Goal: Task Accomplishment & Management: Manage account settings

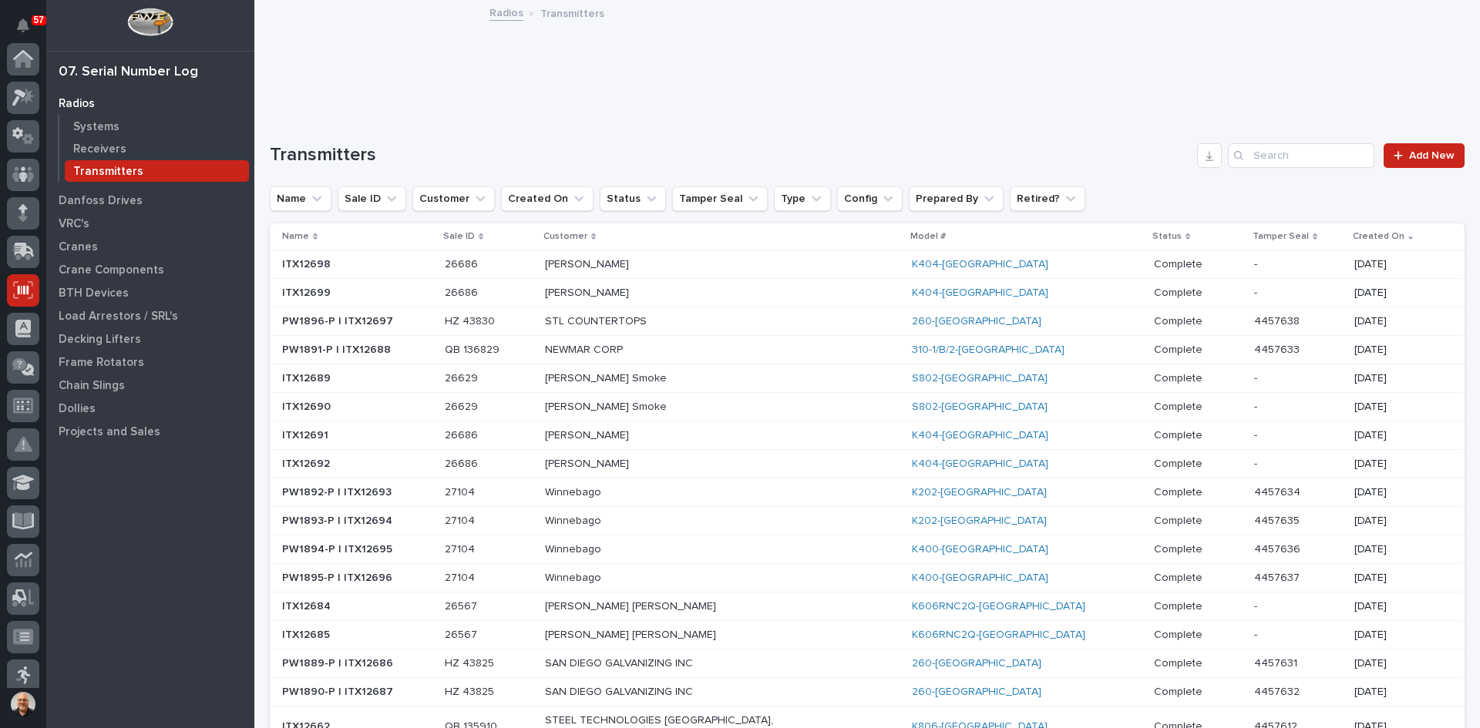
scroll to position [231, 0]
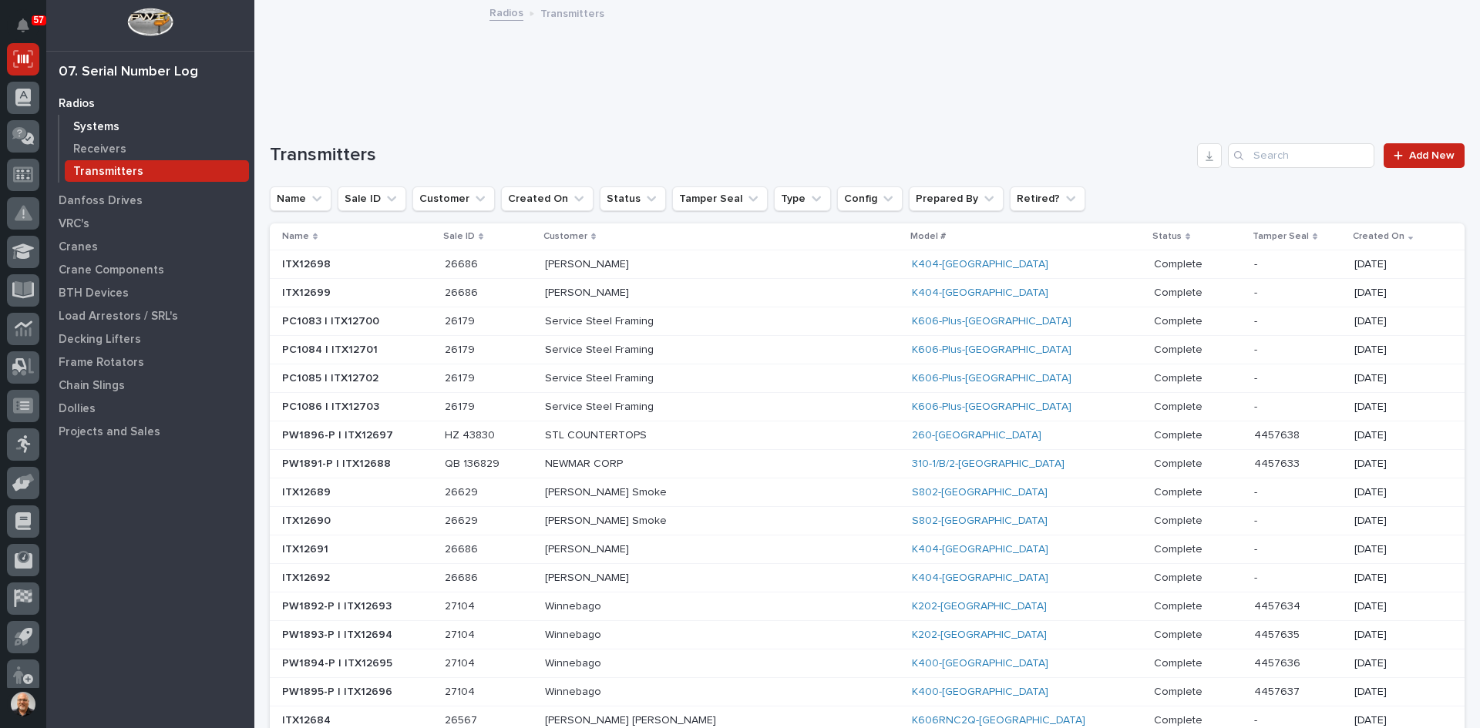
click at [101, 126] on p "Systems" at bounding box center [96, 127] width 46 height 14
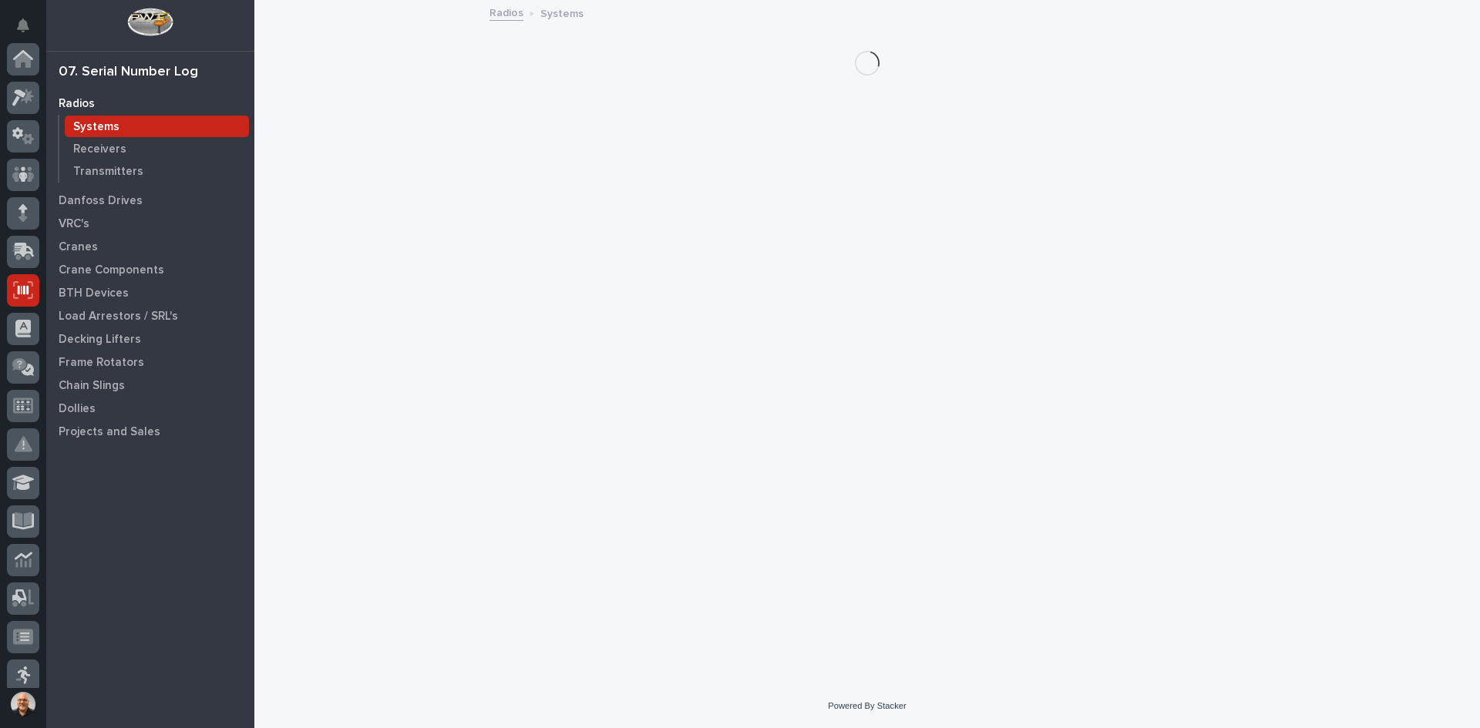
scroll to position [231, 0]
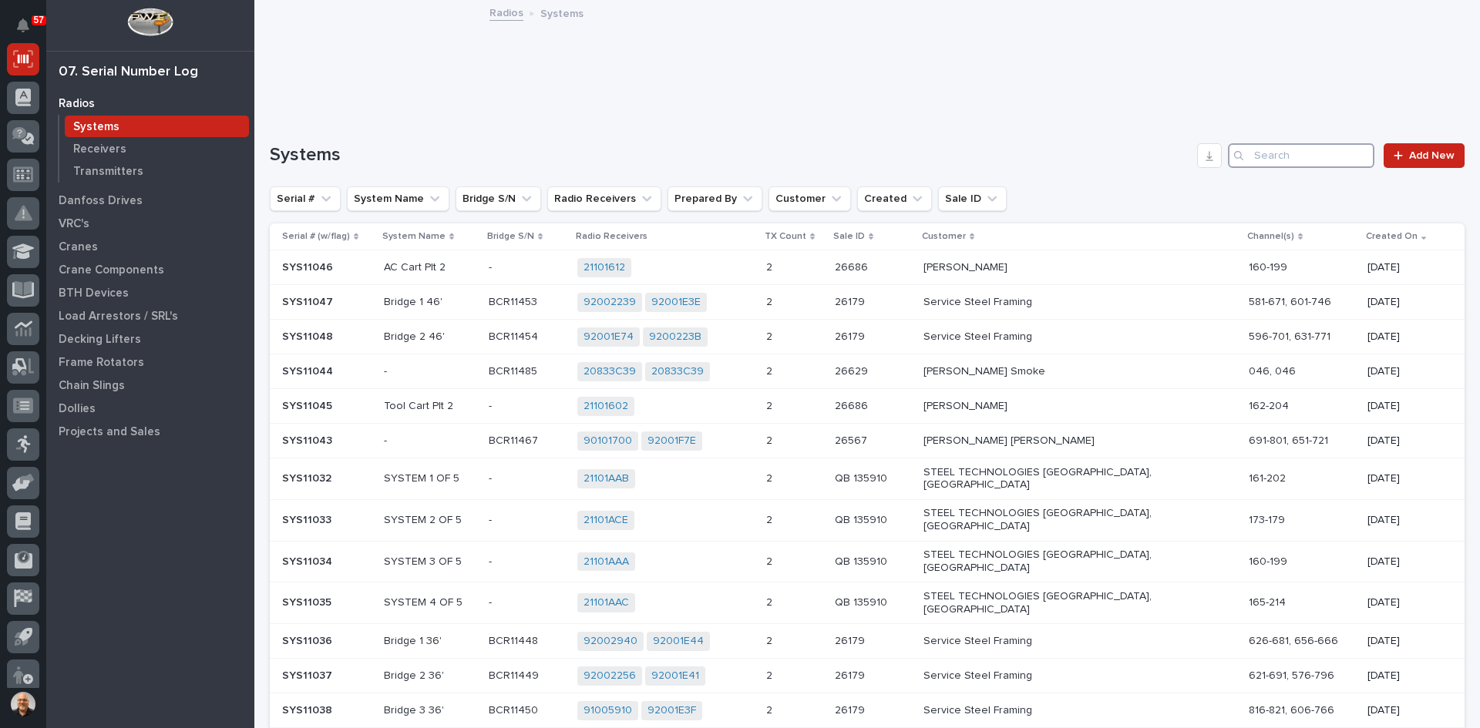
click at [1248, 163] on input "Search" at bounding box center [1301, 155] width 146 height 25
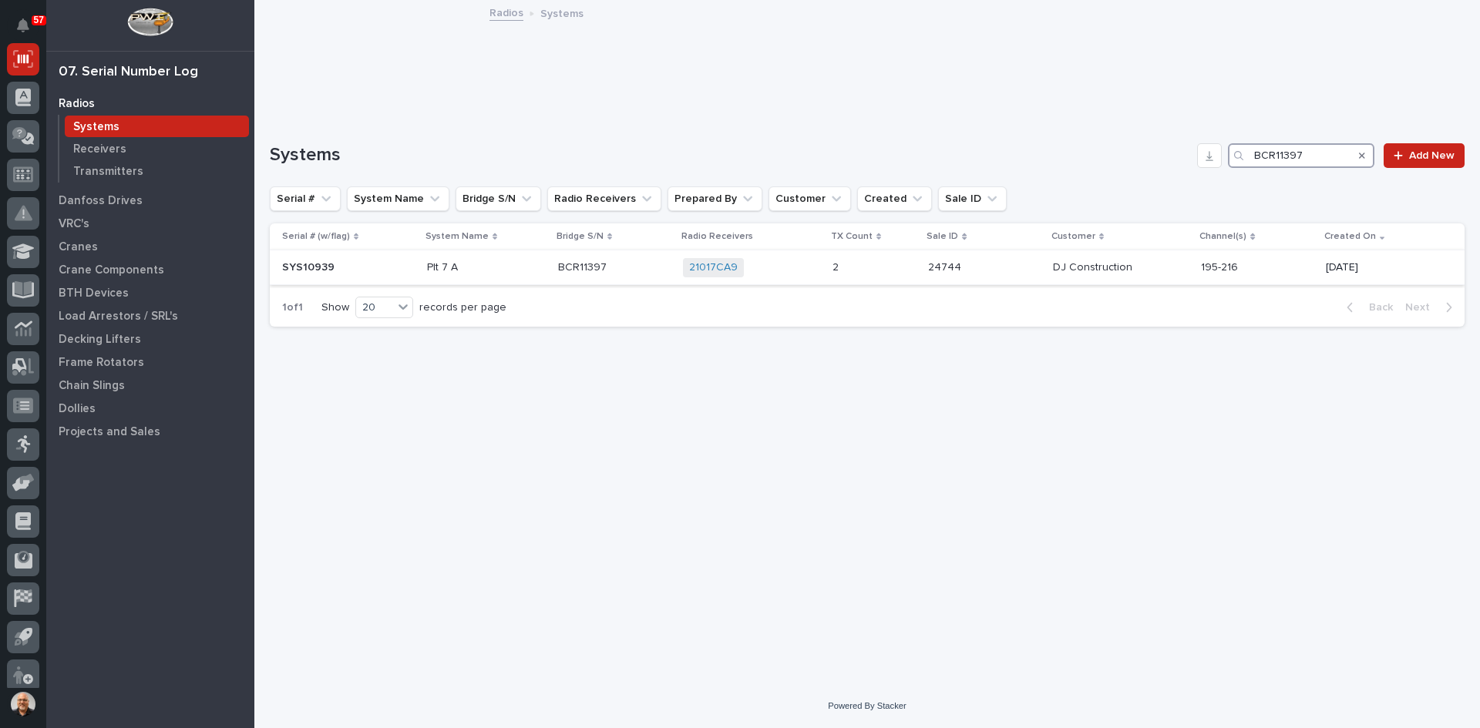
type input "BCR11397"
click at [892, 270] on p at bounding box center [874, 267] width 84 height 13
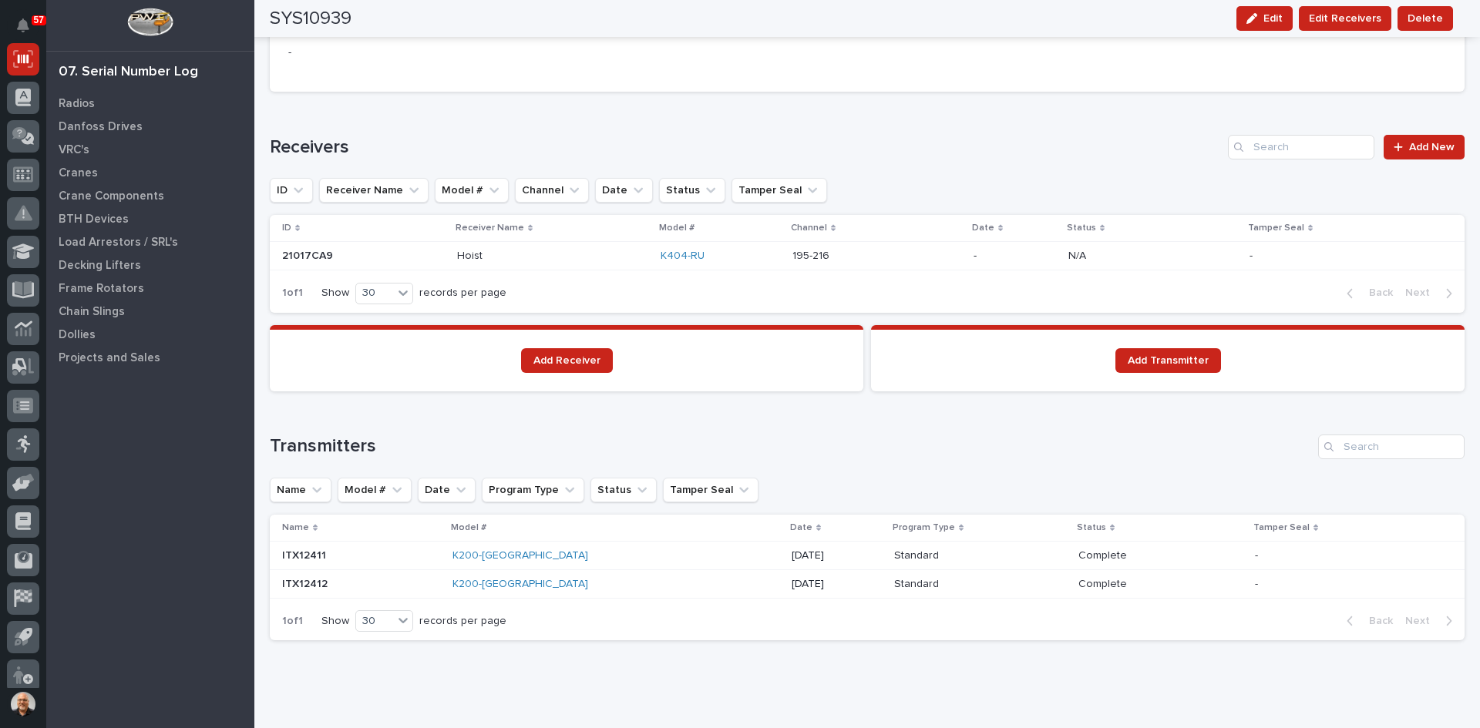
scroll to position [1006, 0]
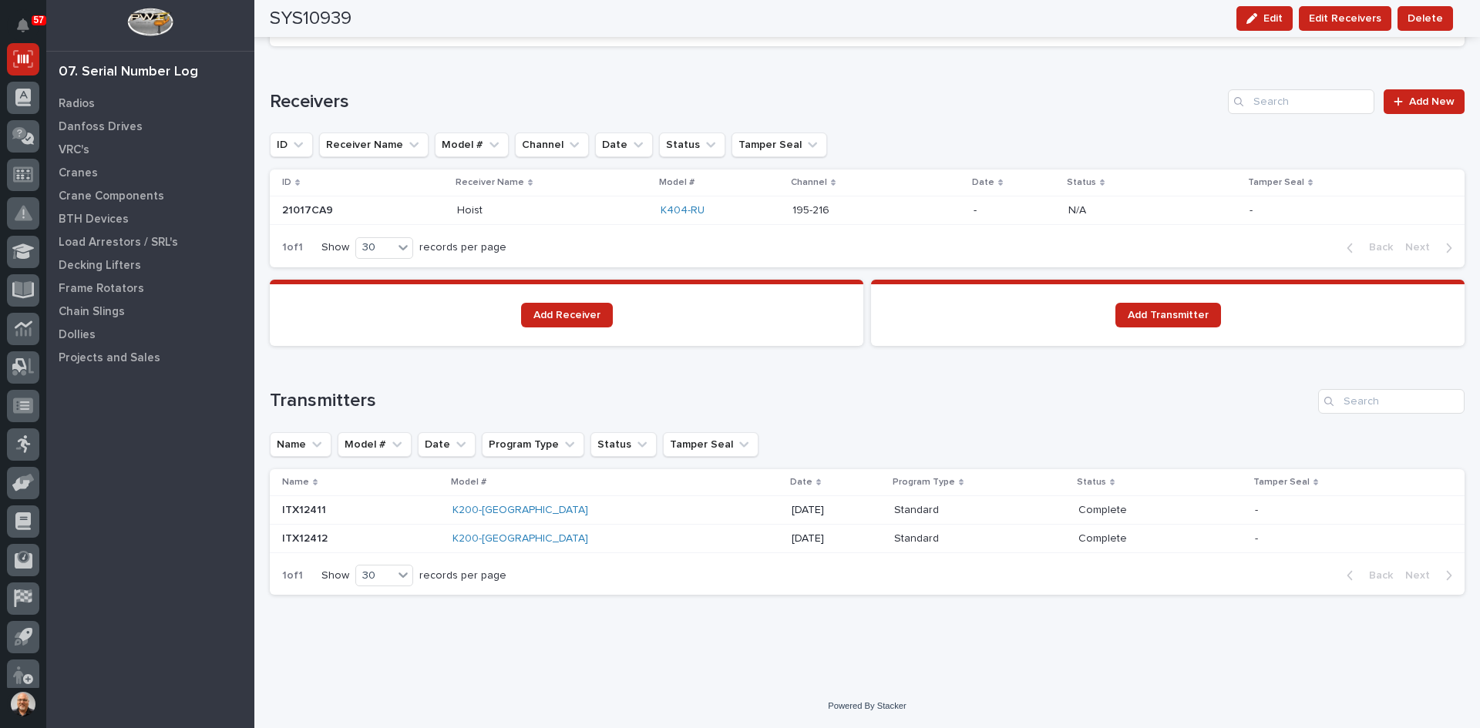
click at [377, 510] on p at bounding box center [361, 510] width 158 height 13
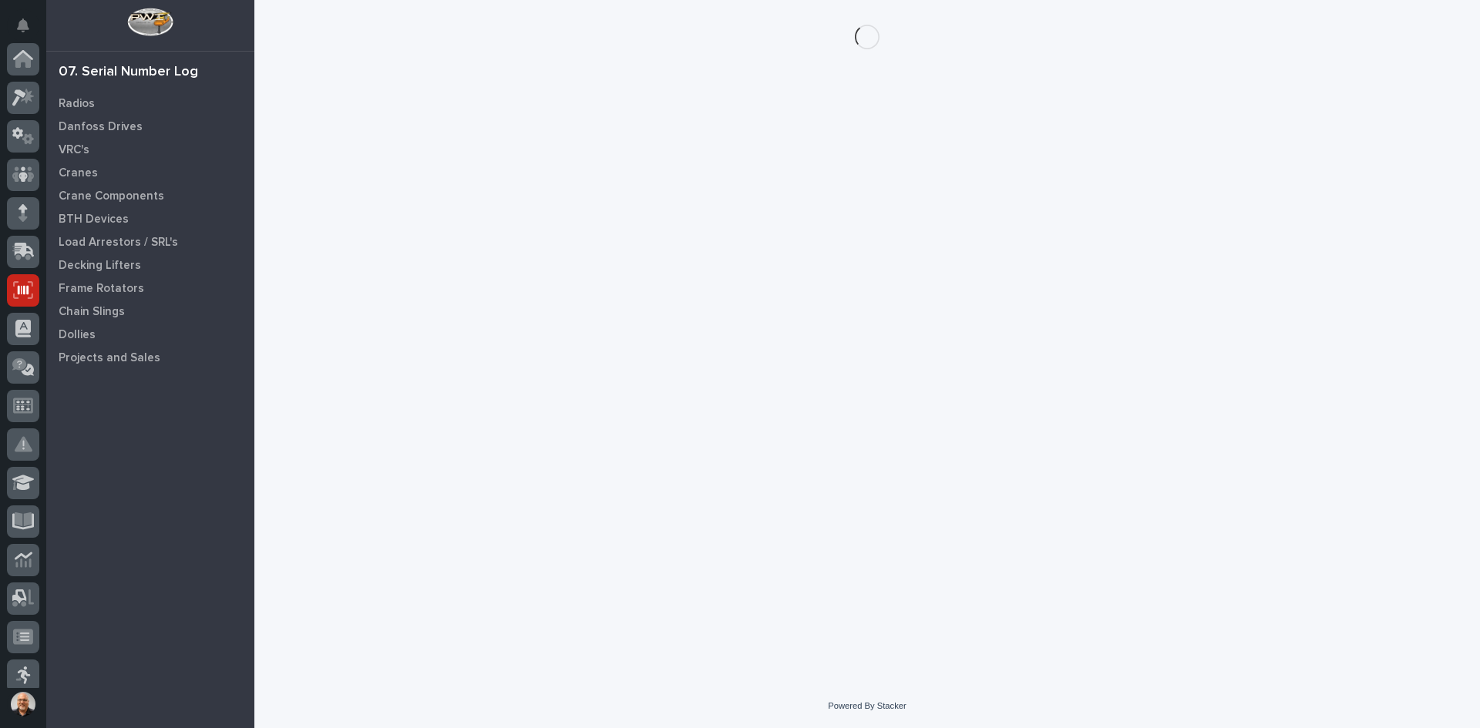
scroll to position [231, 0]
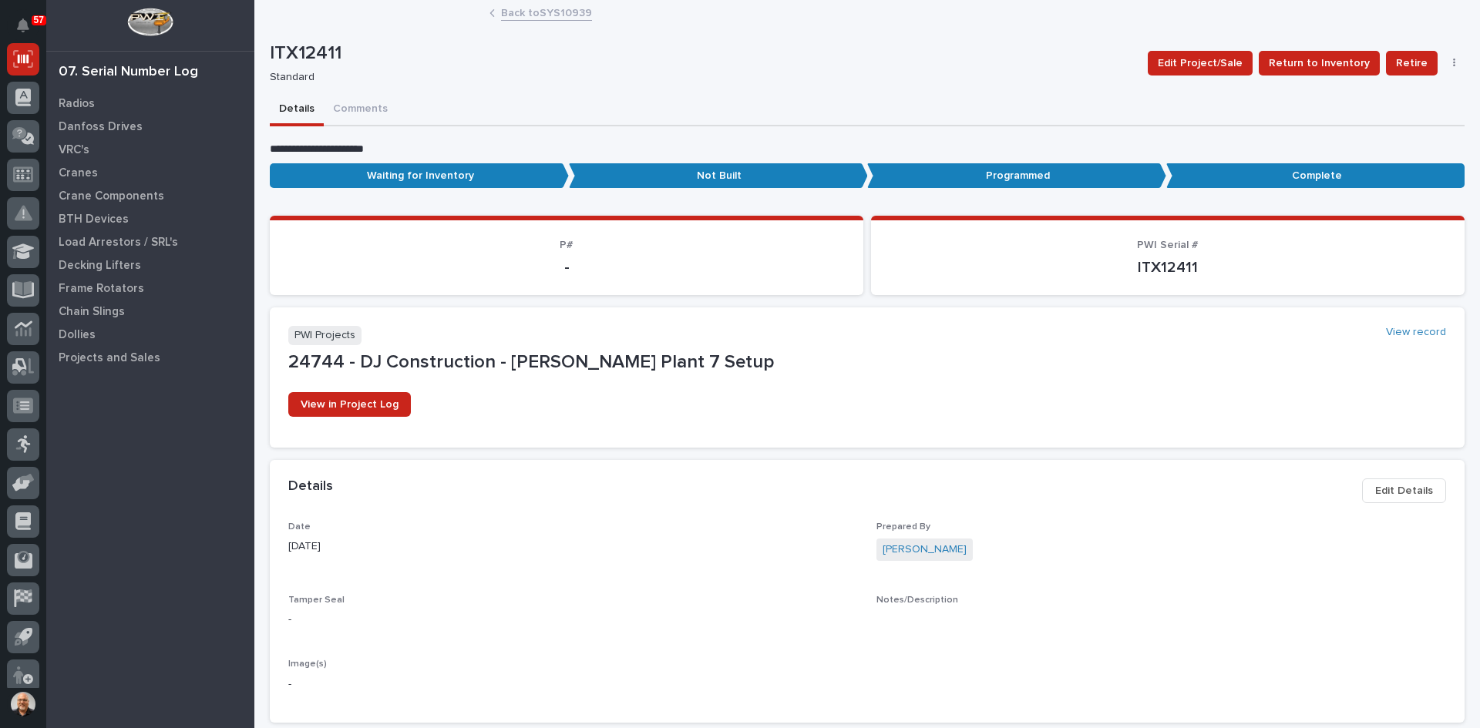
click at [1406, 485] on span "Edit Details" at bounding box center [1404, 491] width 58 height 18
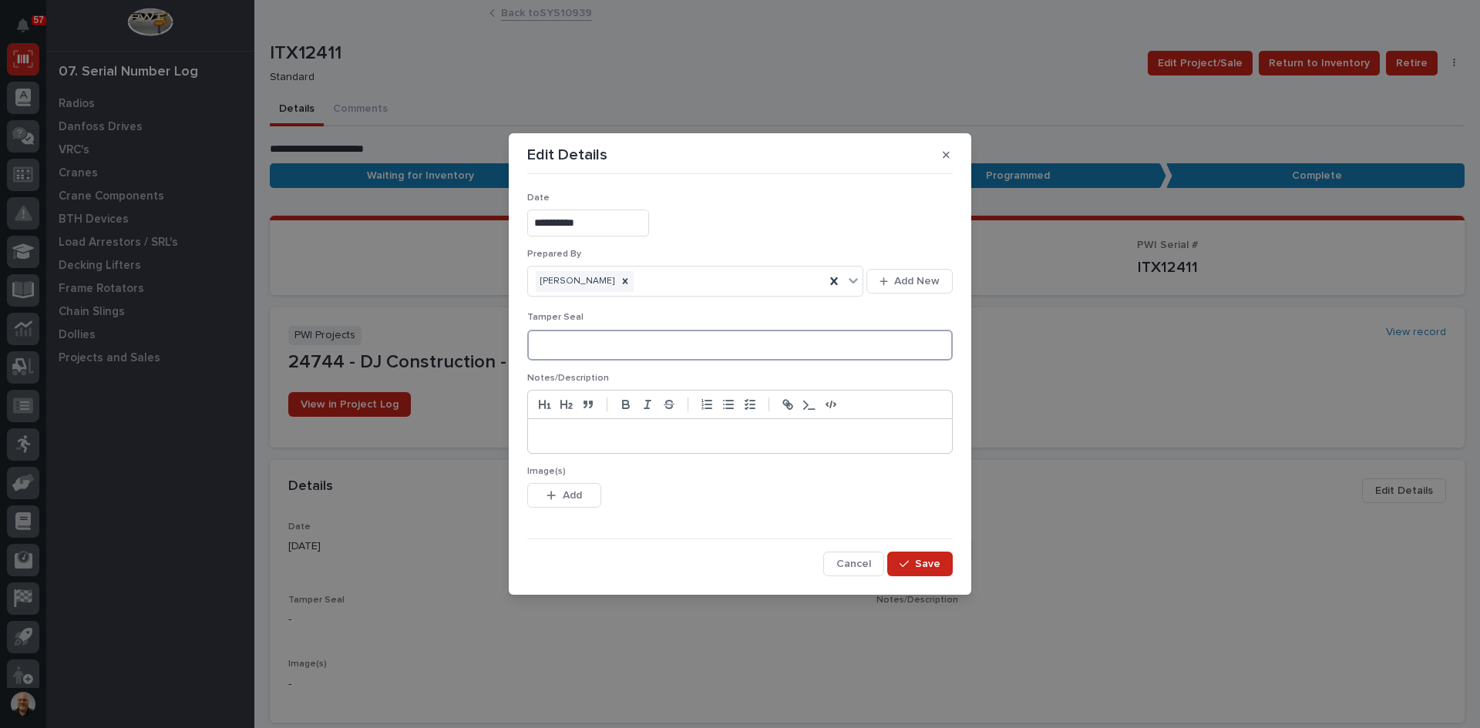
click at [556, 338] on input at bounding box center [739, 345] width 425 height 31
type input "4457639"
click at [564, 492] on span "Add" at bounding box center [572, 496] width 19 height 14
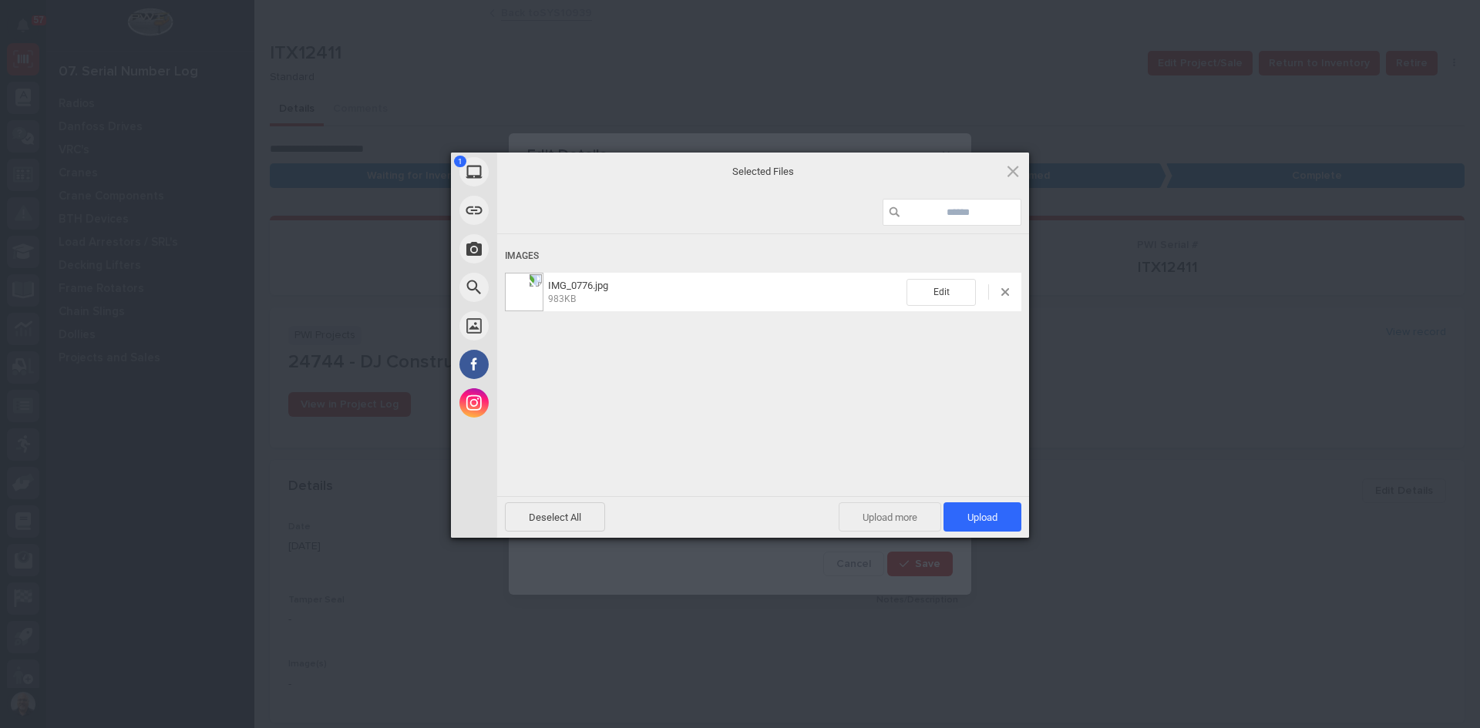
click at [889, 519] on span "Upload more" at bounding box center [889, 516] width 102 height 29
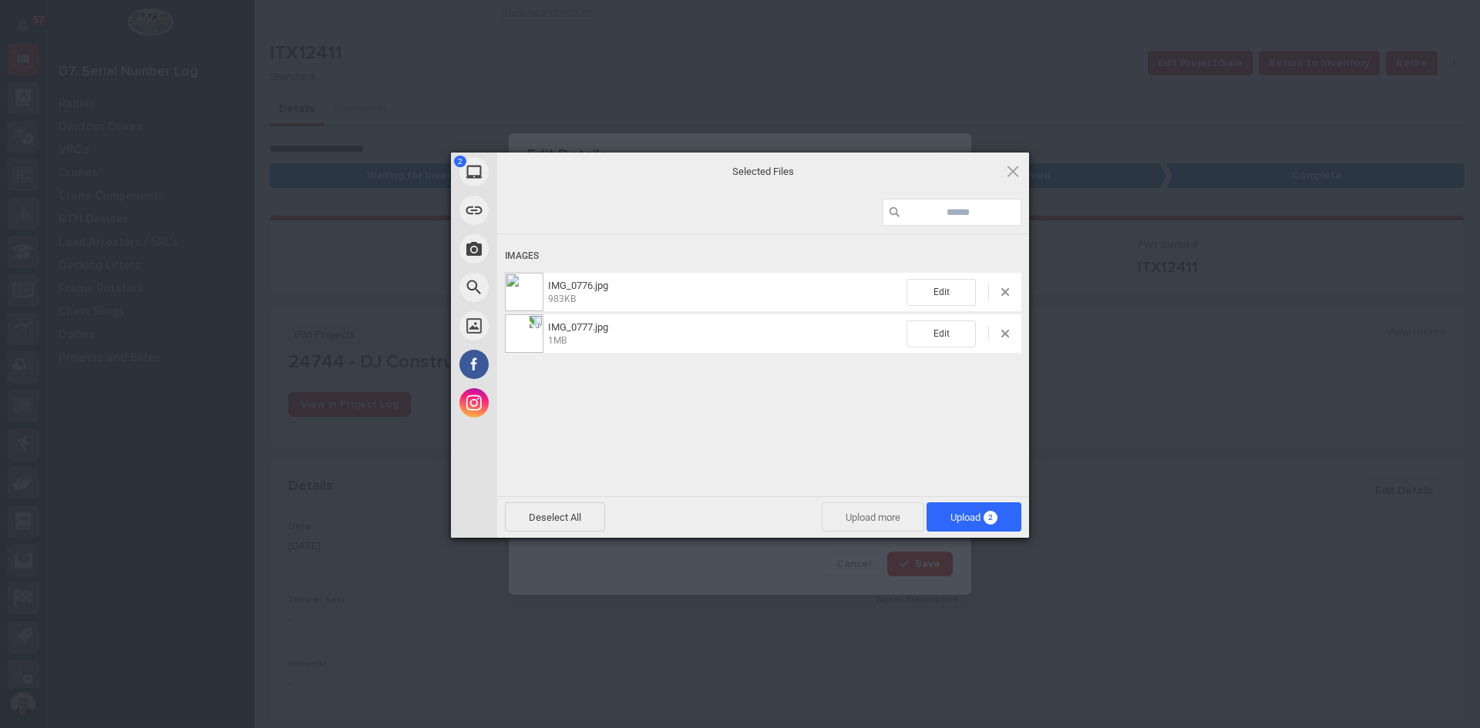
click at [885, 518] on span "Upload more" at bounding box center [872, 516] width 102 height 29
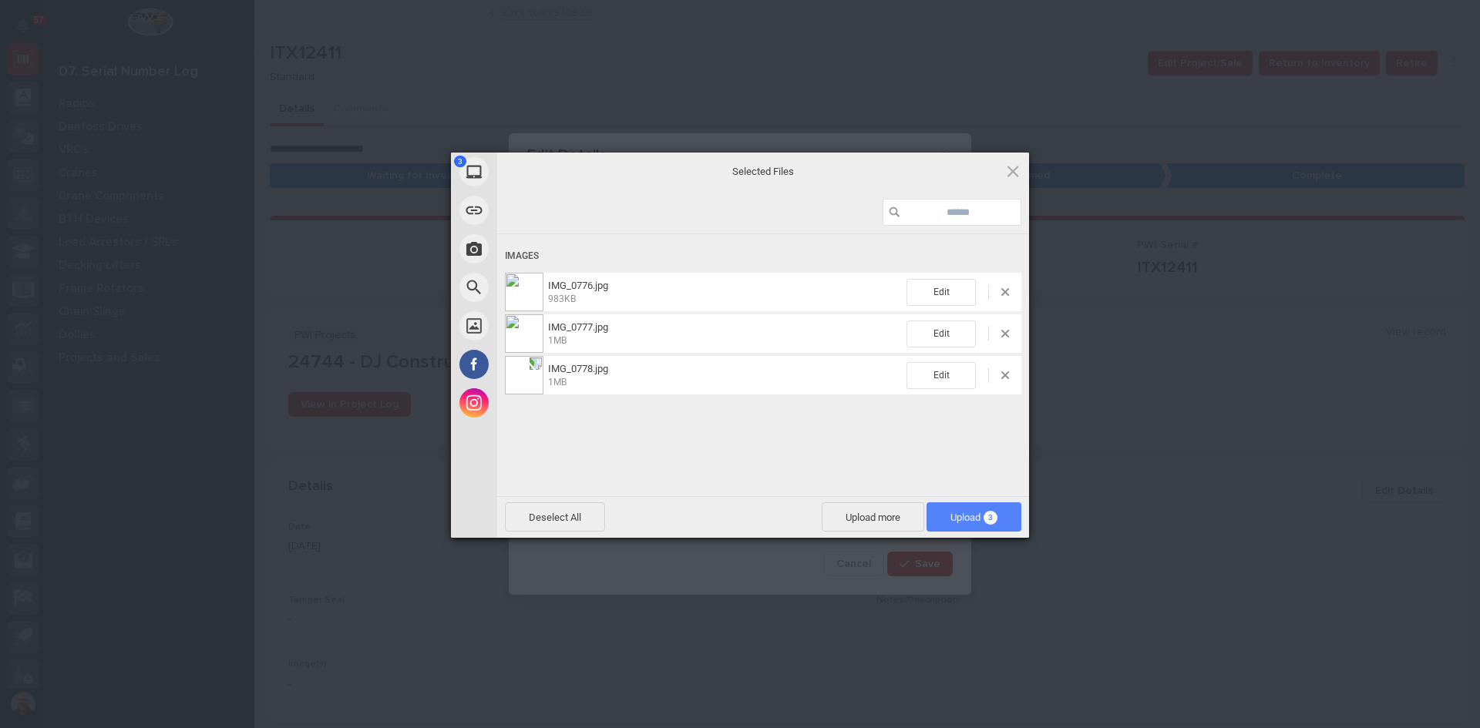
click at [952, 517] on span "Upload 3" at bounding box center [973, 518] width 47 height 12
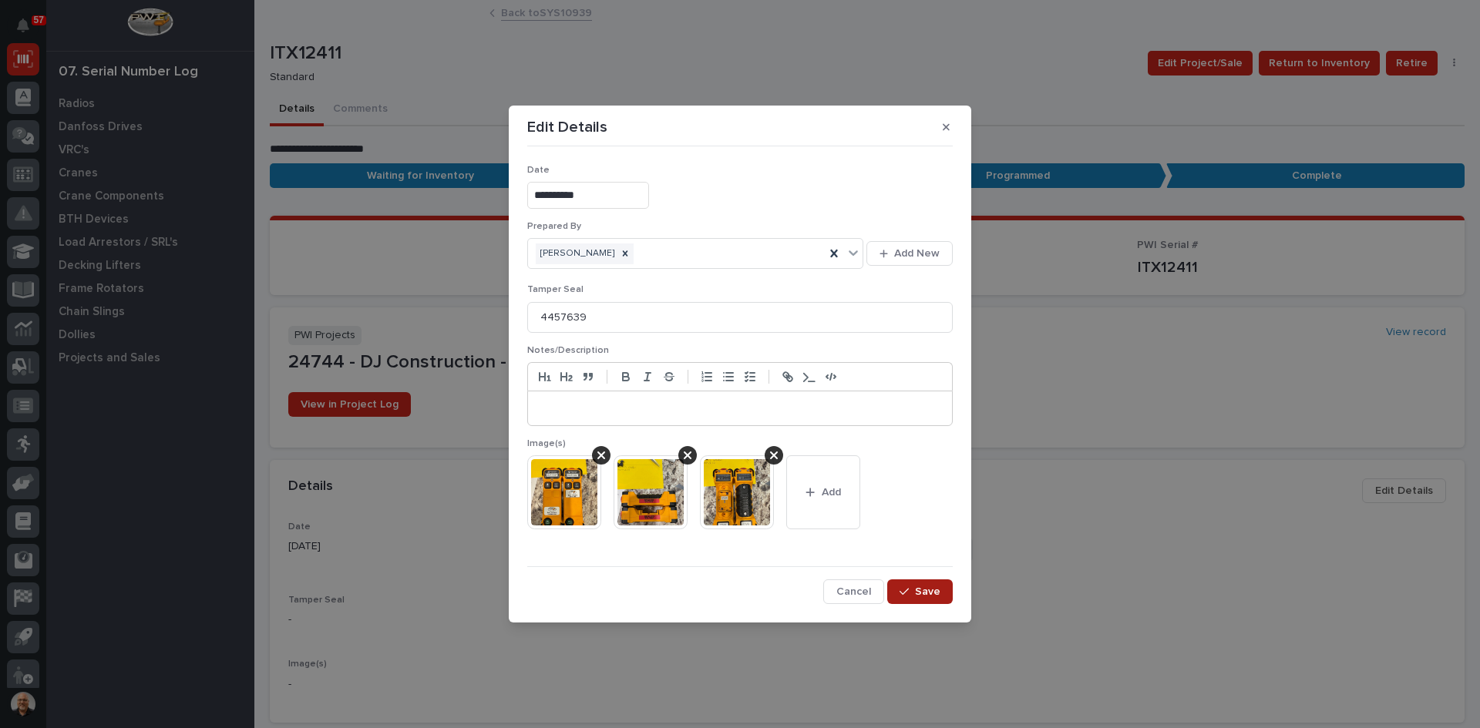
click at [929, 591] on span "Save" at bounding box center [927, 592] width 25 height 14
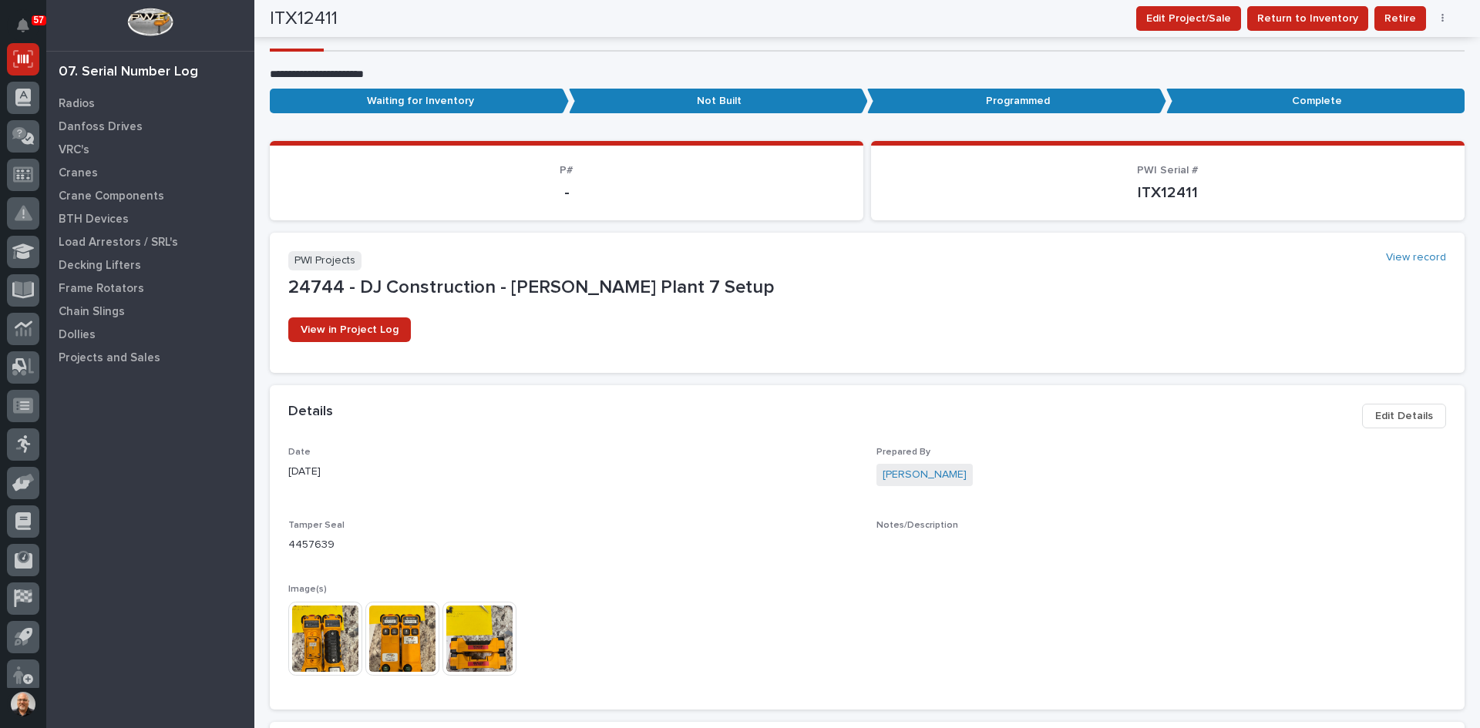
scroll to position [0, 0]
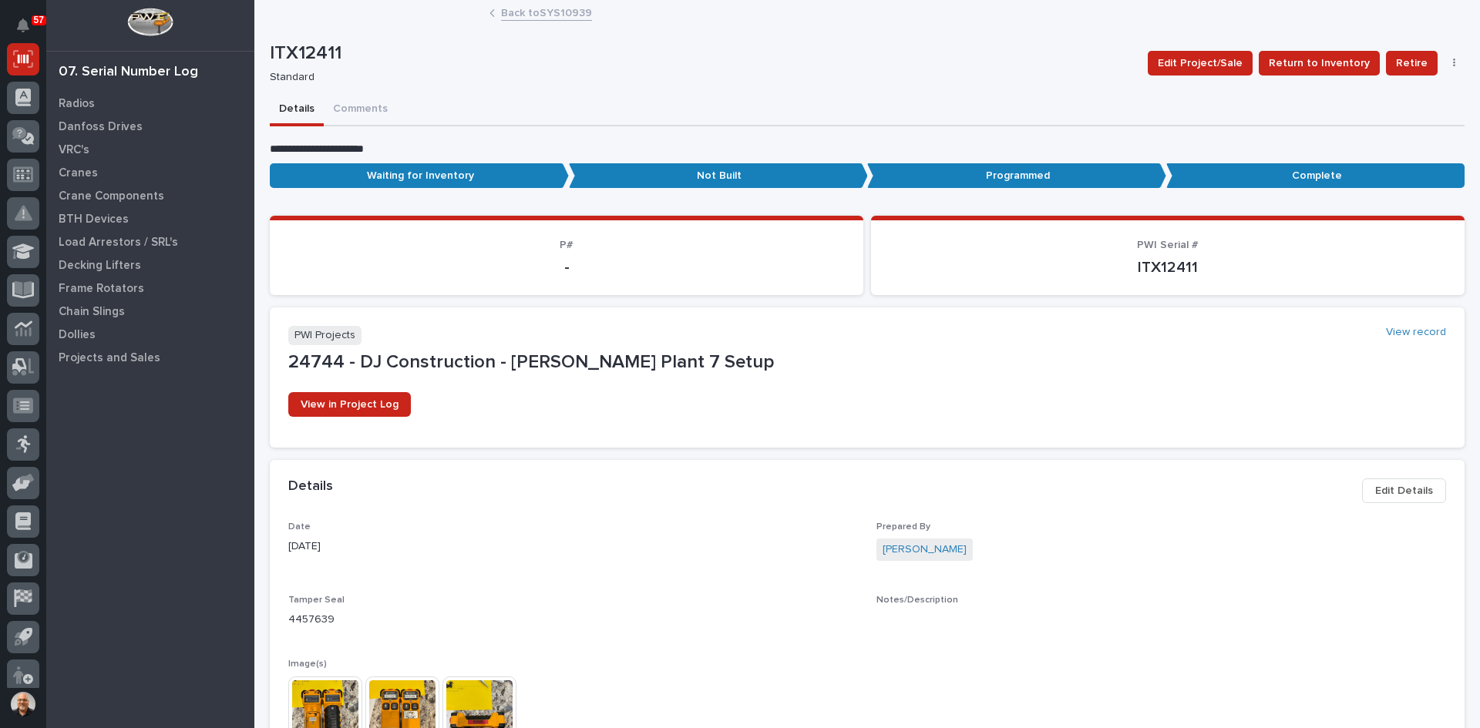
click at [536, 14] on link "Back to SYS10939" at bounding box center [546, 12] width 91 height 18
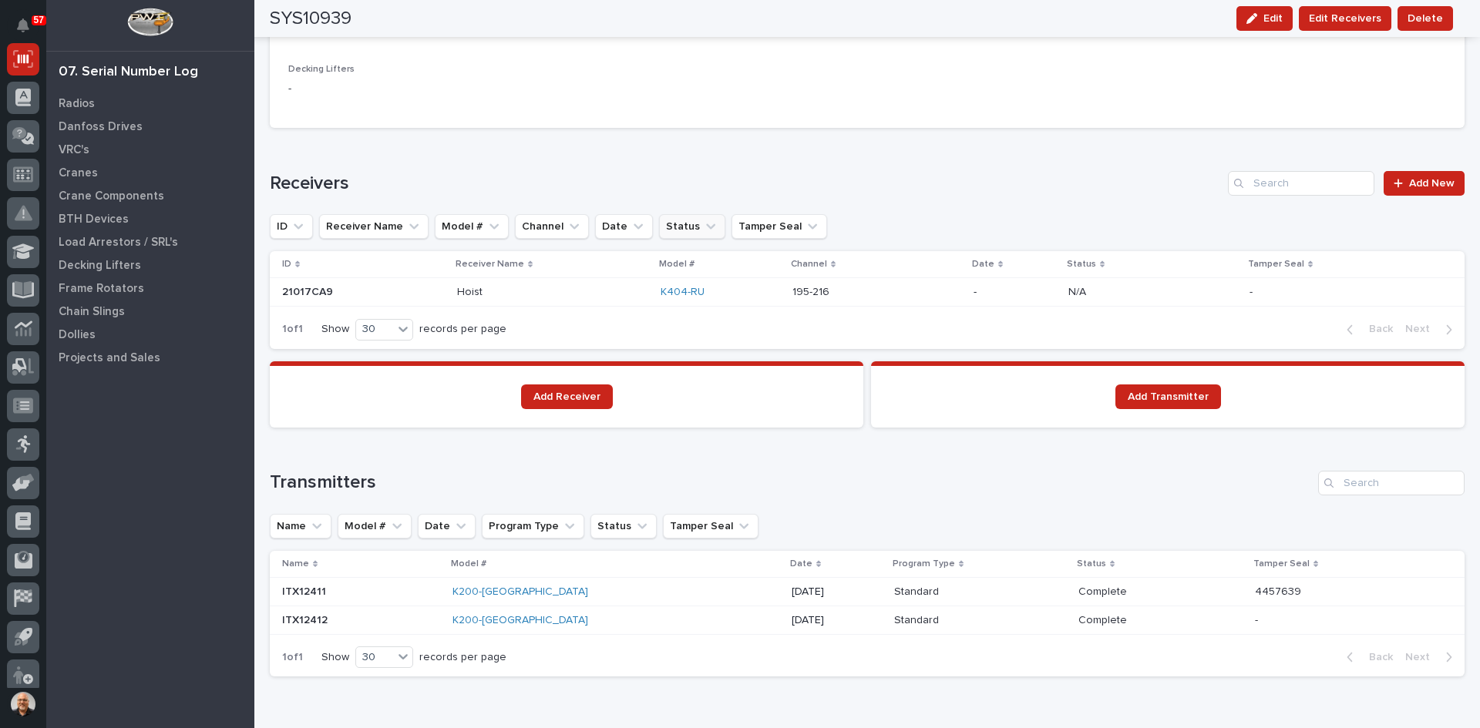
scroll to position [1006, 0]
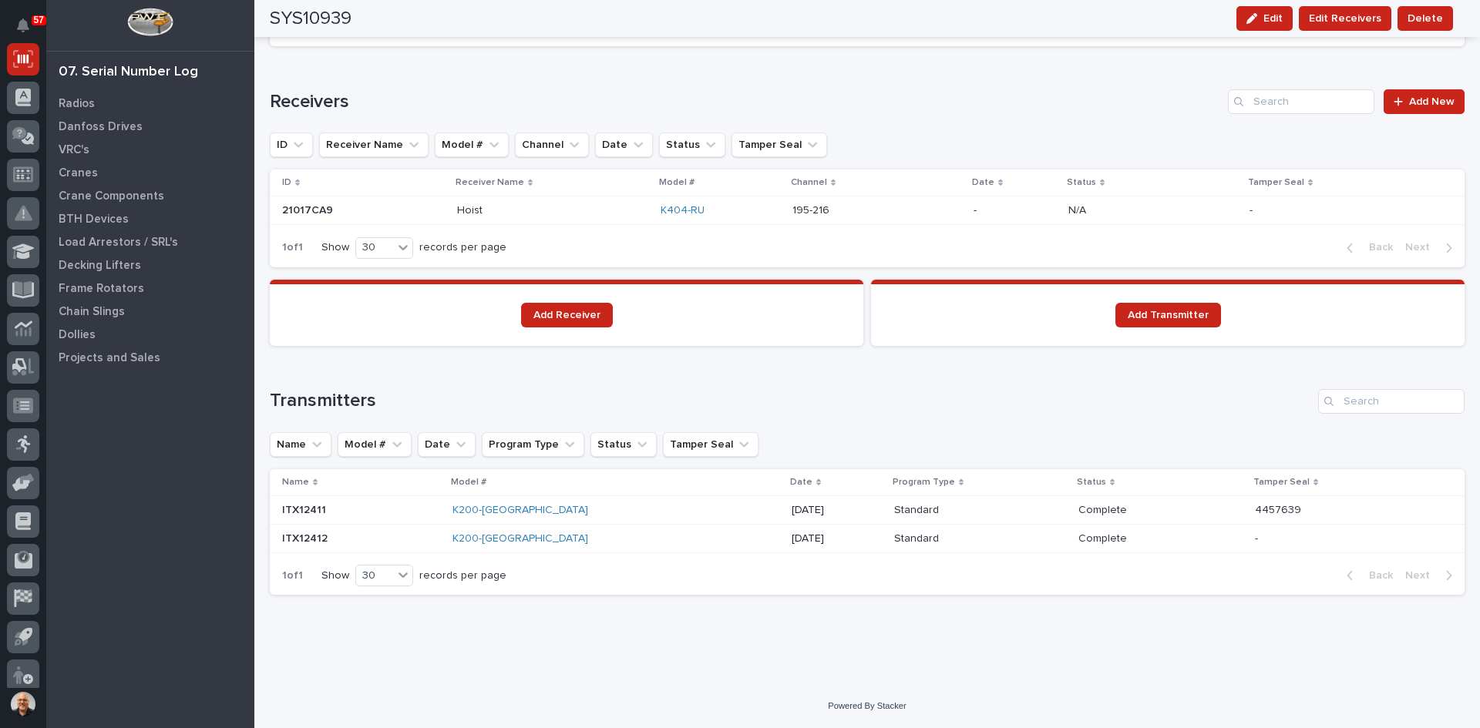
click at [409, 537] on p at bounding box center [361, 538] width 158 height 13
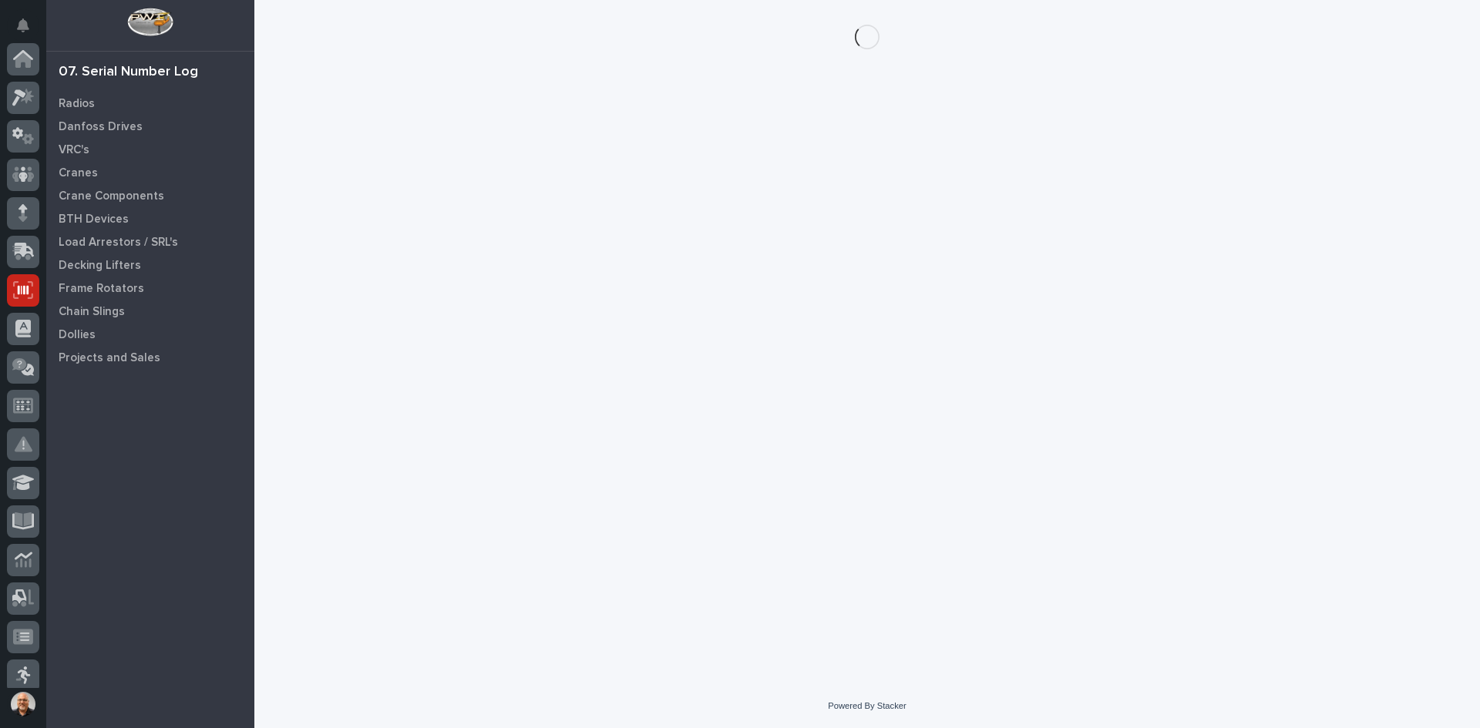
scroll to position [231, 0]
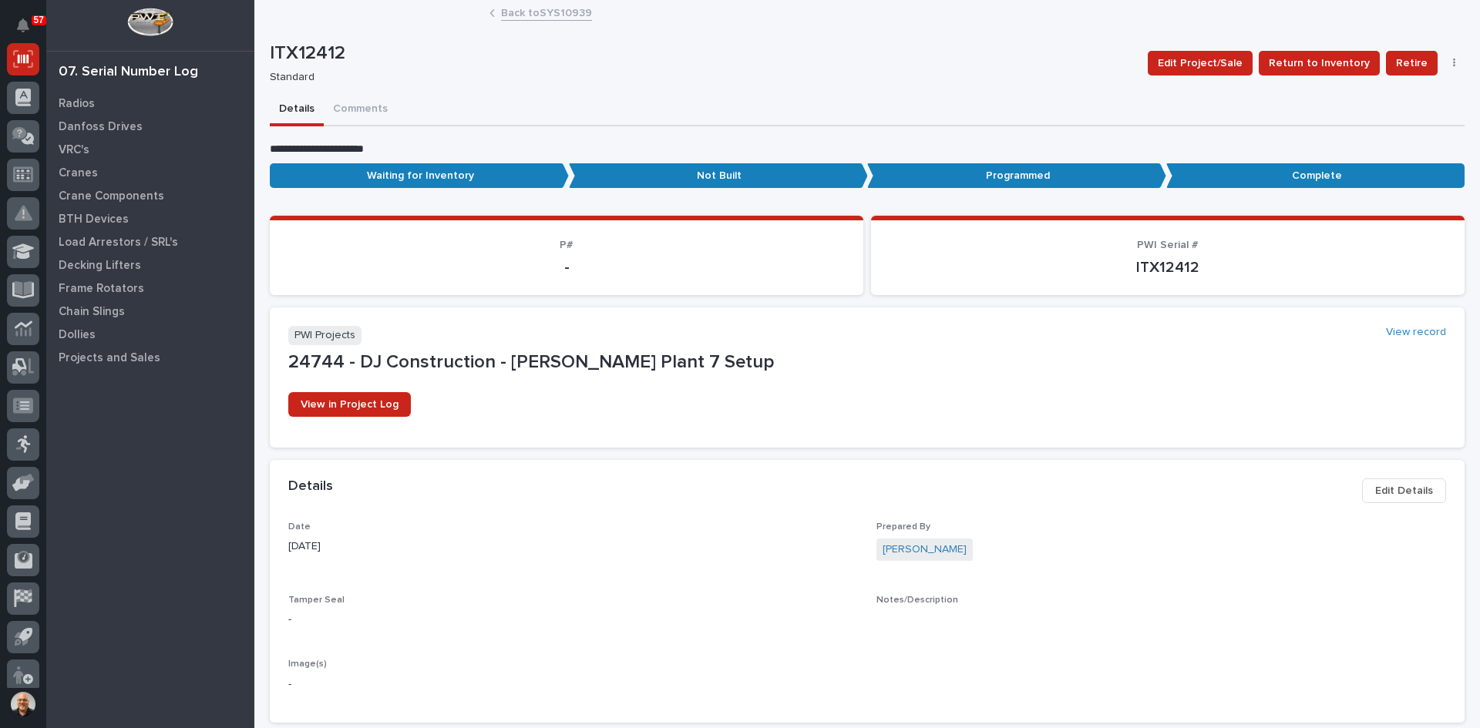
click at [1400, 493] on span "Edit Details" at bounding box center [1404, 491] width 58 height 18
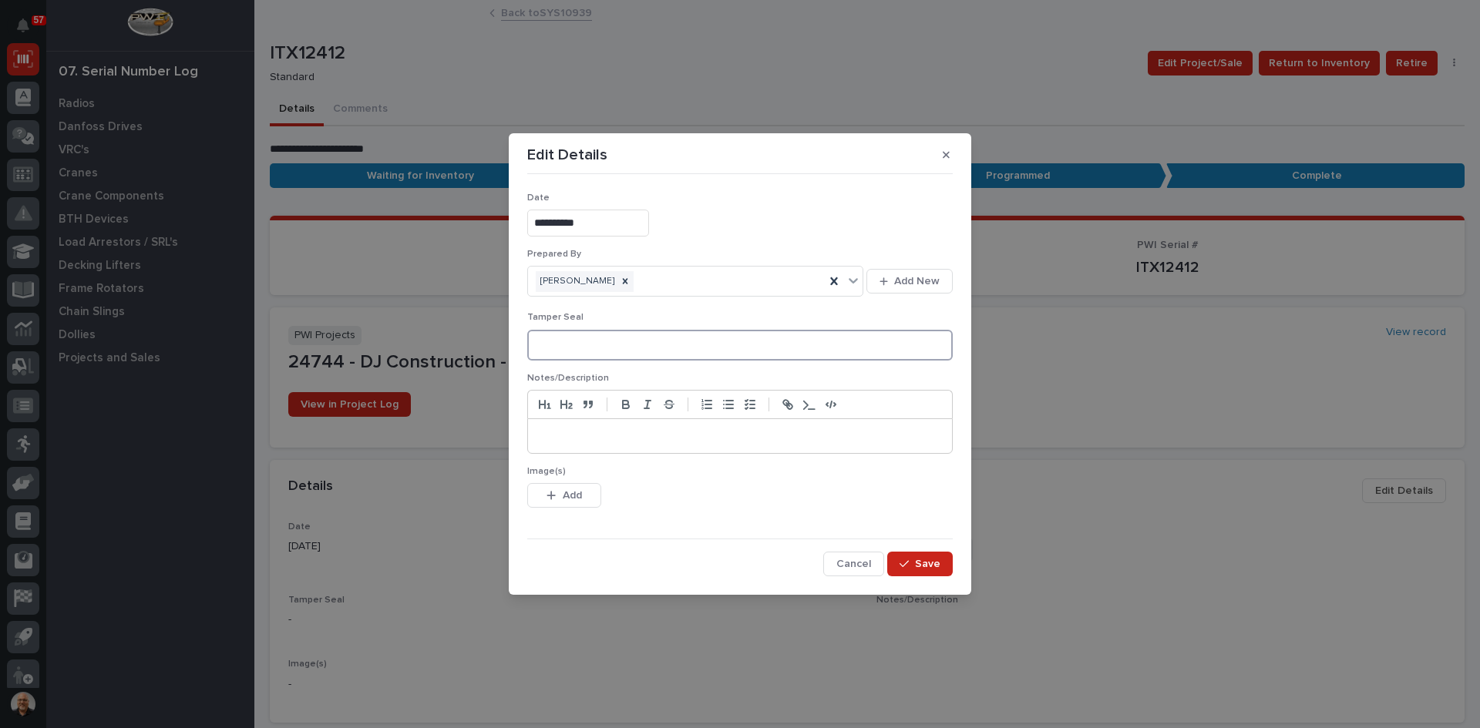
click at [551, 340] on input at bounding box center [739, 345] width 425 height 31
type input "4457640"
click at [575, 495] on span "Add" at bounding box center [572, 496] width 19 height 14
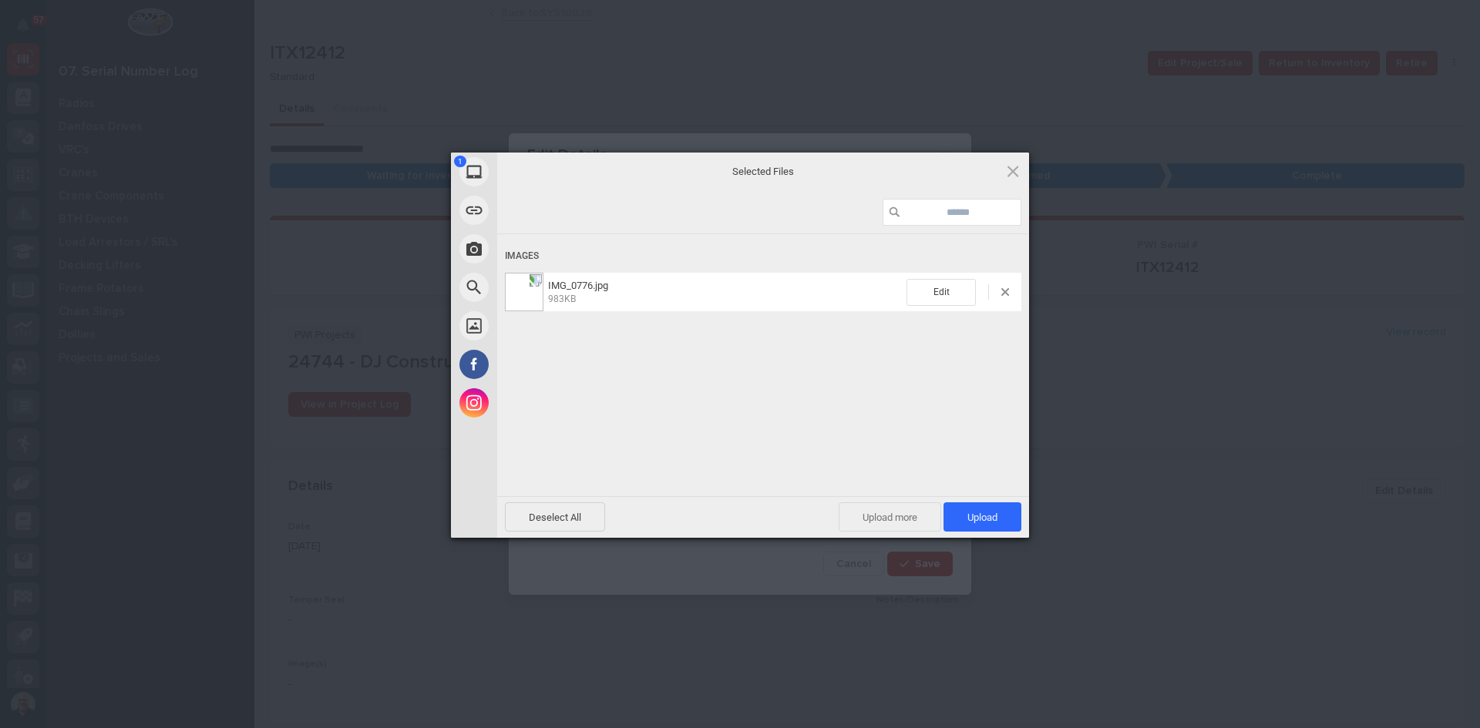
click at [923, 516] on span "Upload more" at bounding box center [889, 516] width 102 height 29
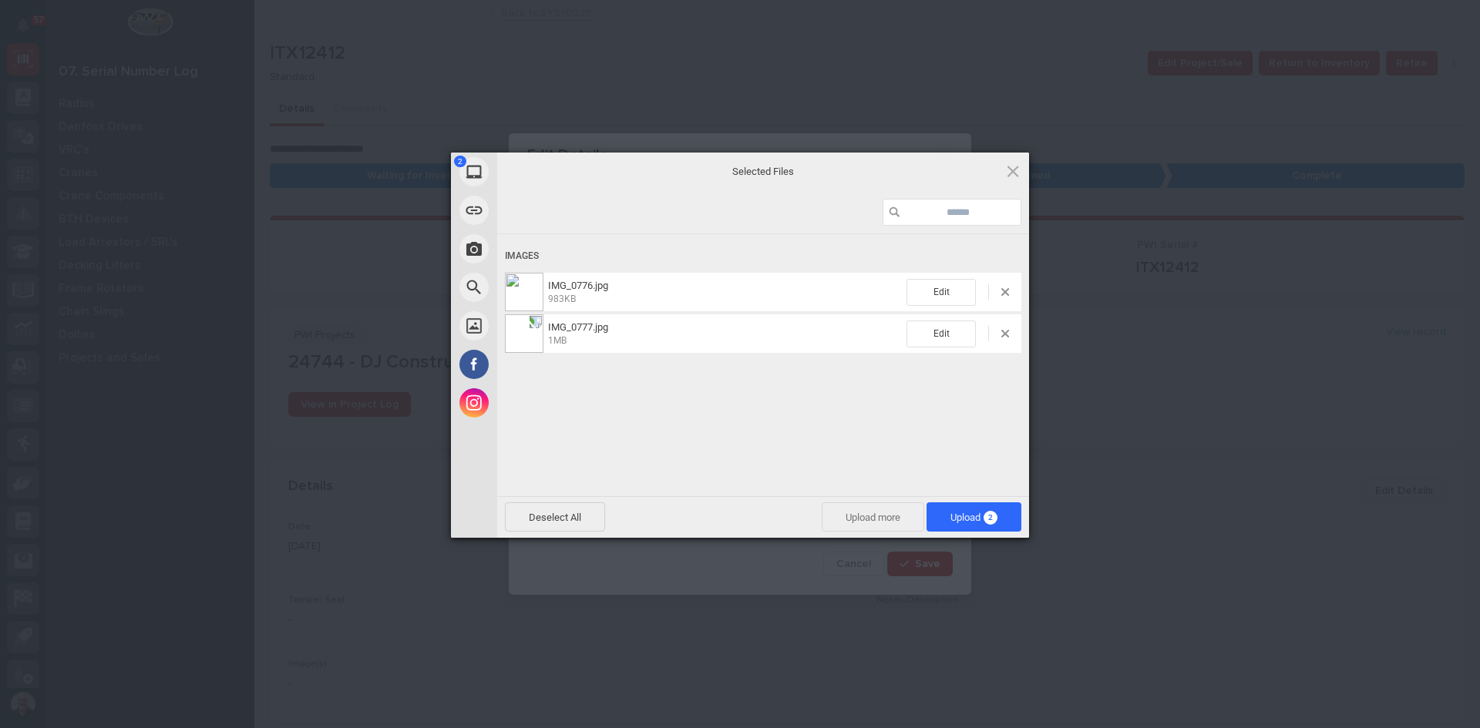
click at [868, 511] on span "Upload more" at bounding box center [872, 516] width 102 height 29
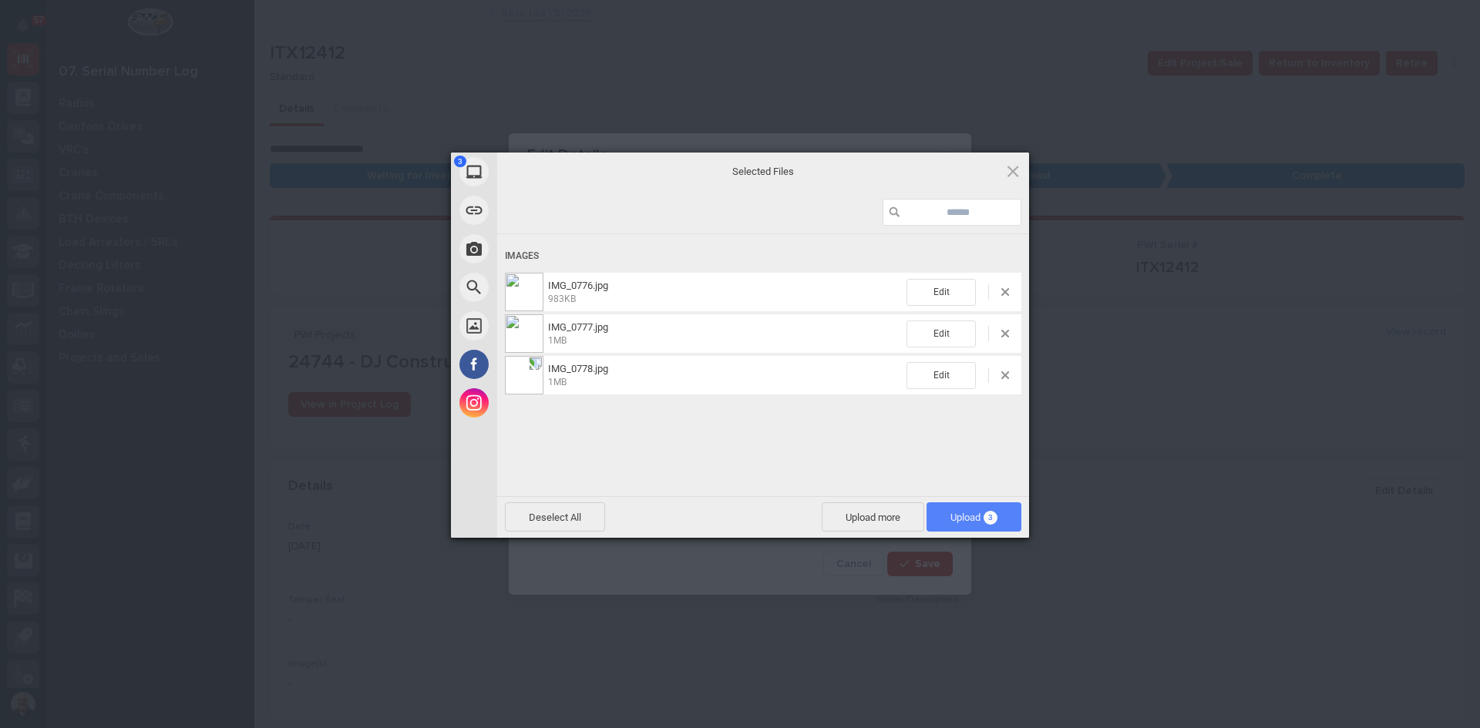
click at [966, 521] on span "Upload 3" at bounding box center [973, 518] width 47 height 12
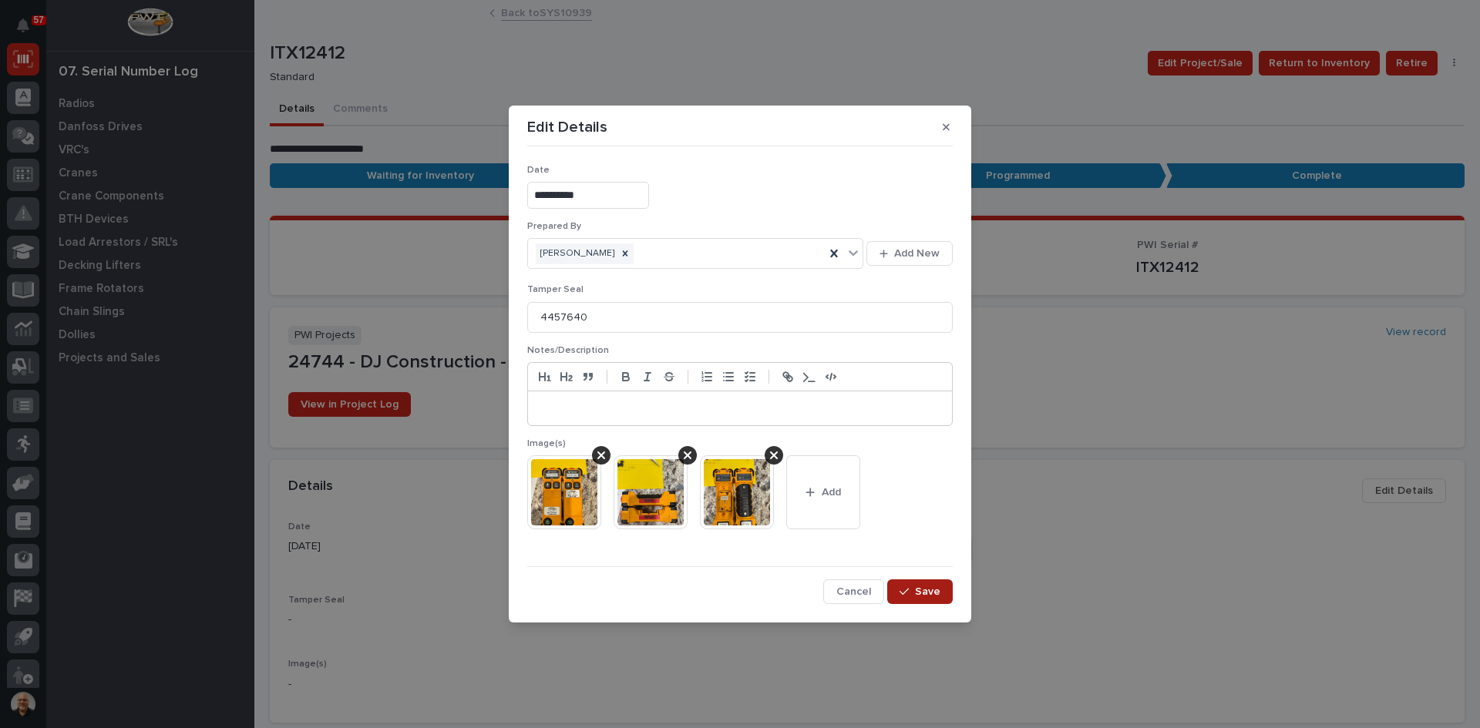
click at [922, 593] on span "Save" at bounding box center [927, 592] width 25 height 14
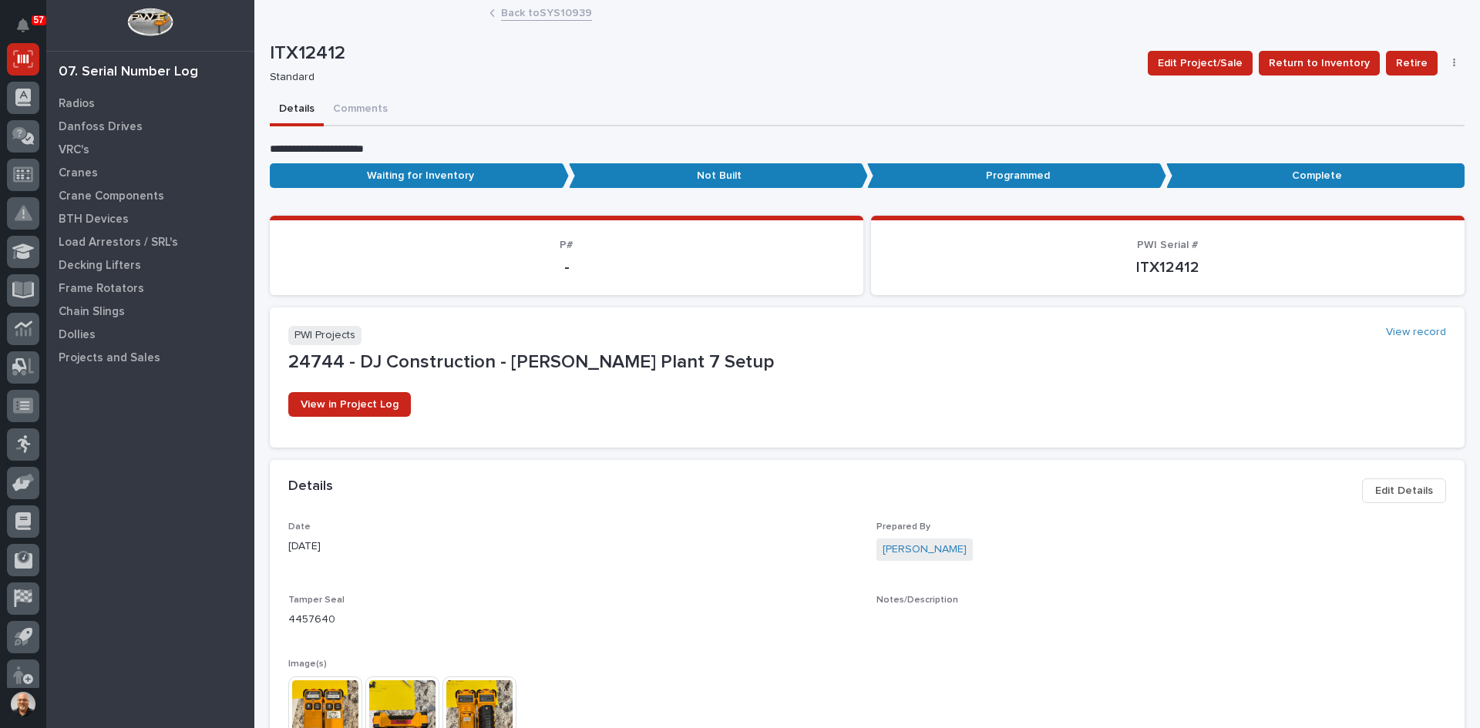
click at [529, 12] on link "Back to SYS10939" at bounding box center [546, 12] width 91 height 18
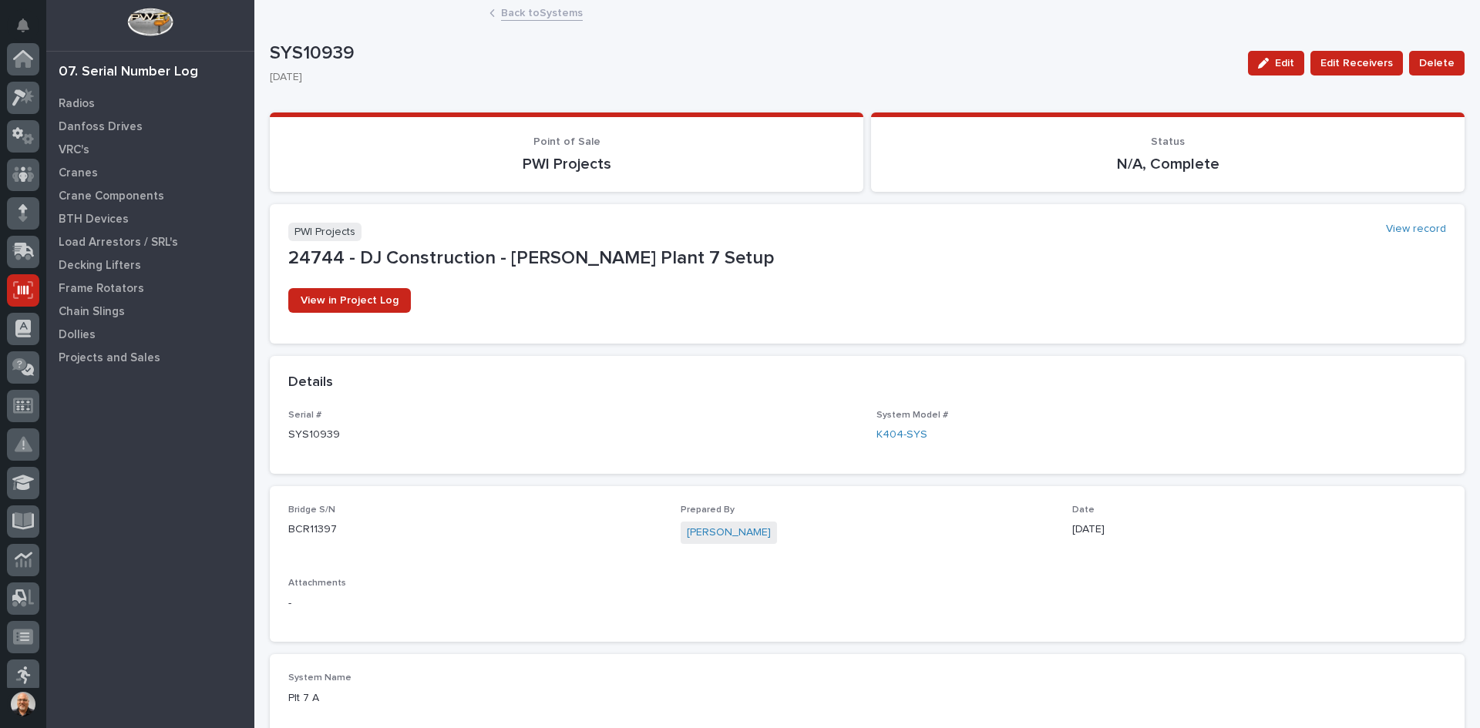
scroll to position [231, 0]
click at [528, 14] on link "Back to Systems" at bounding box center [542, 12] width 82 height 18
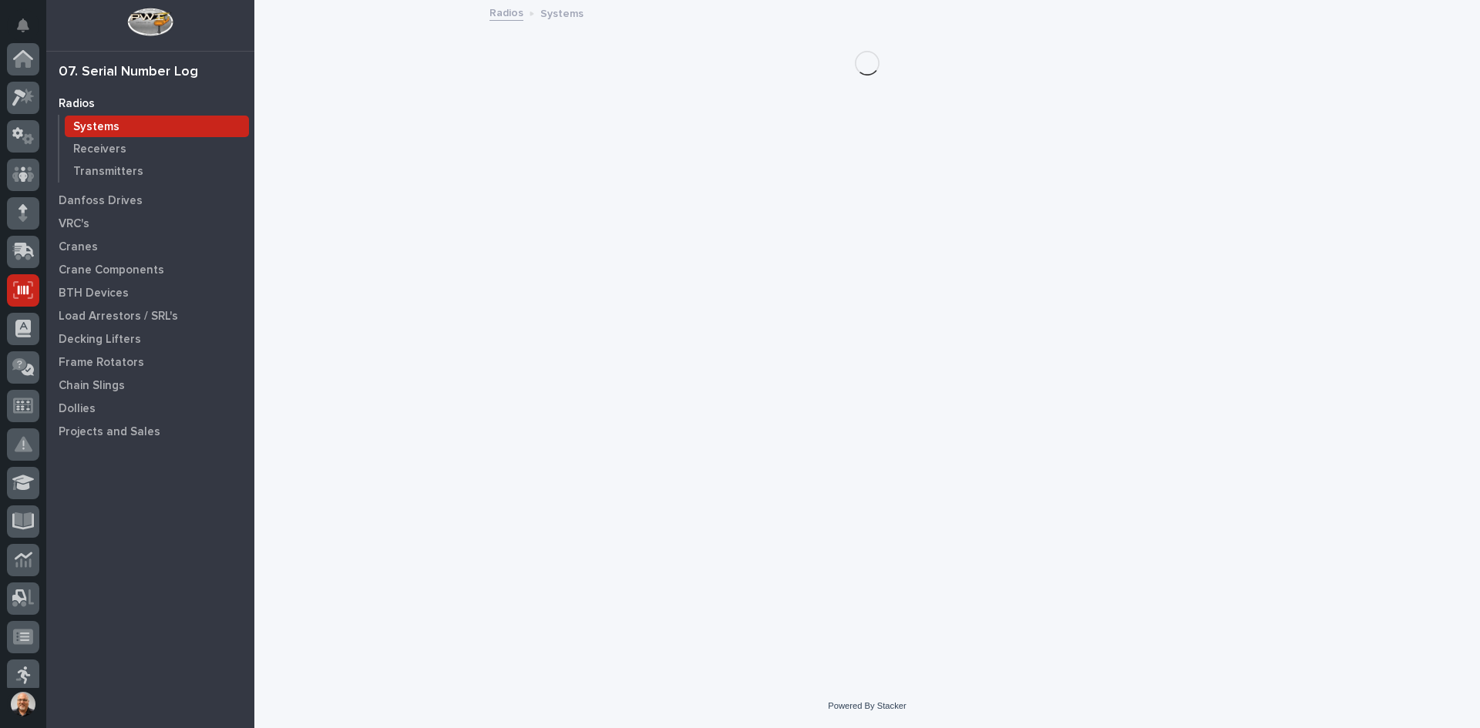
scroll to position [231, 0]
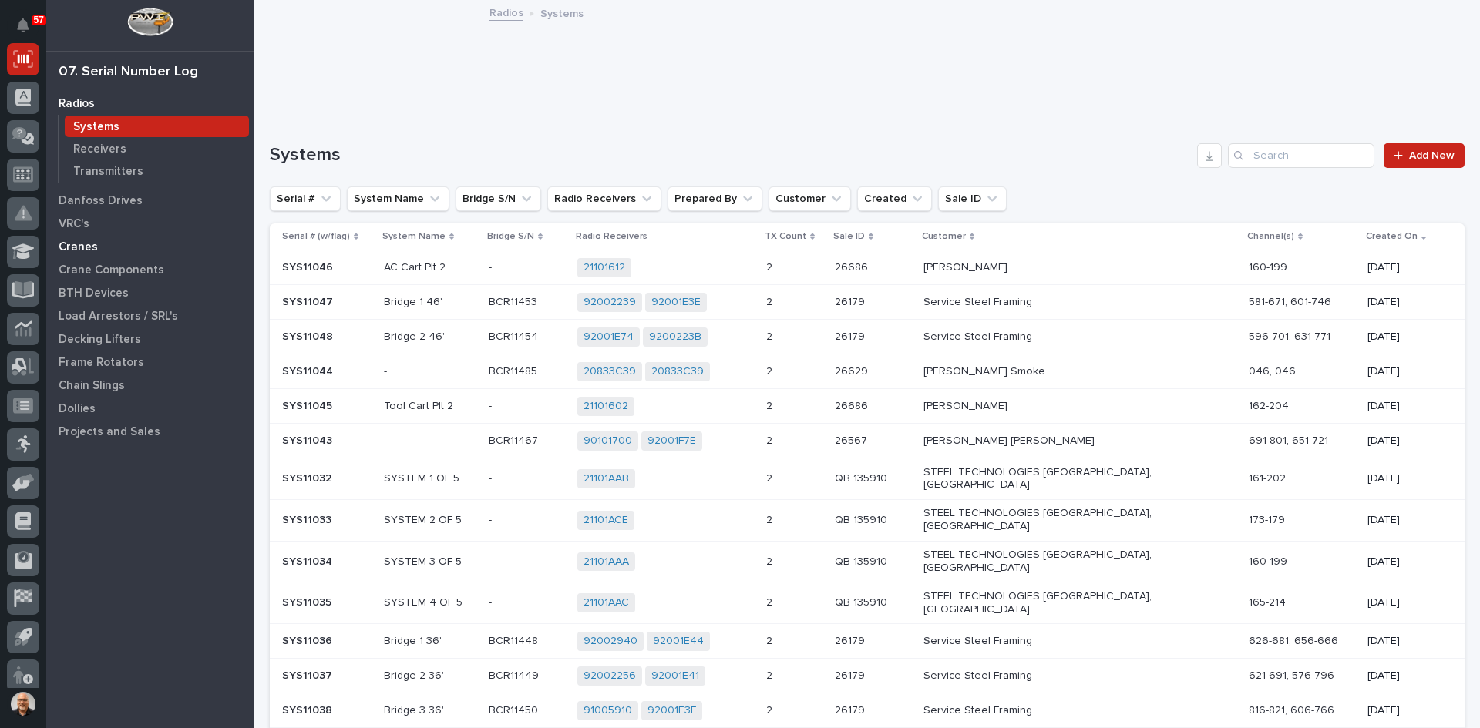
click at [75, 240] on p "Cranes" at bounding box center [78, 247] width 39 height 14
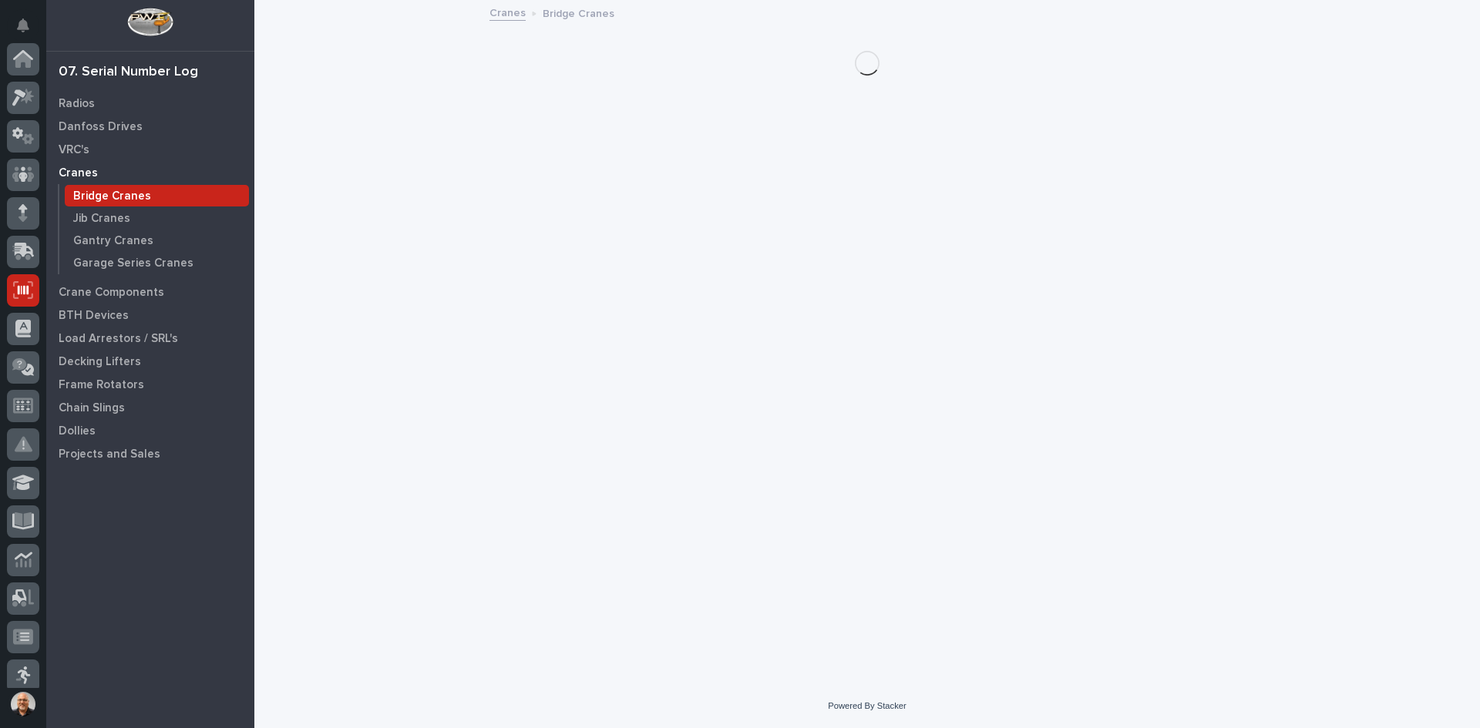
scroll to position [231, 0]
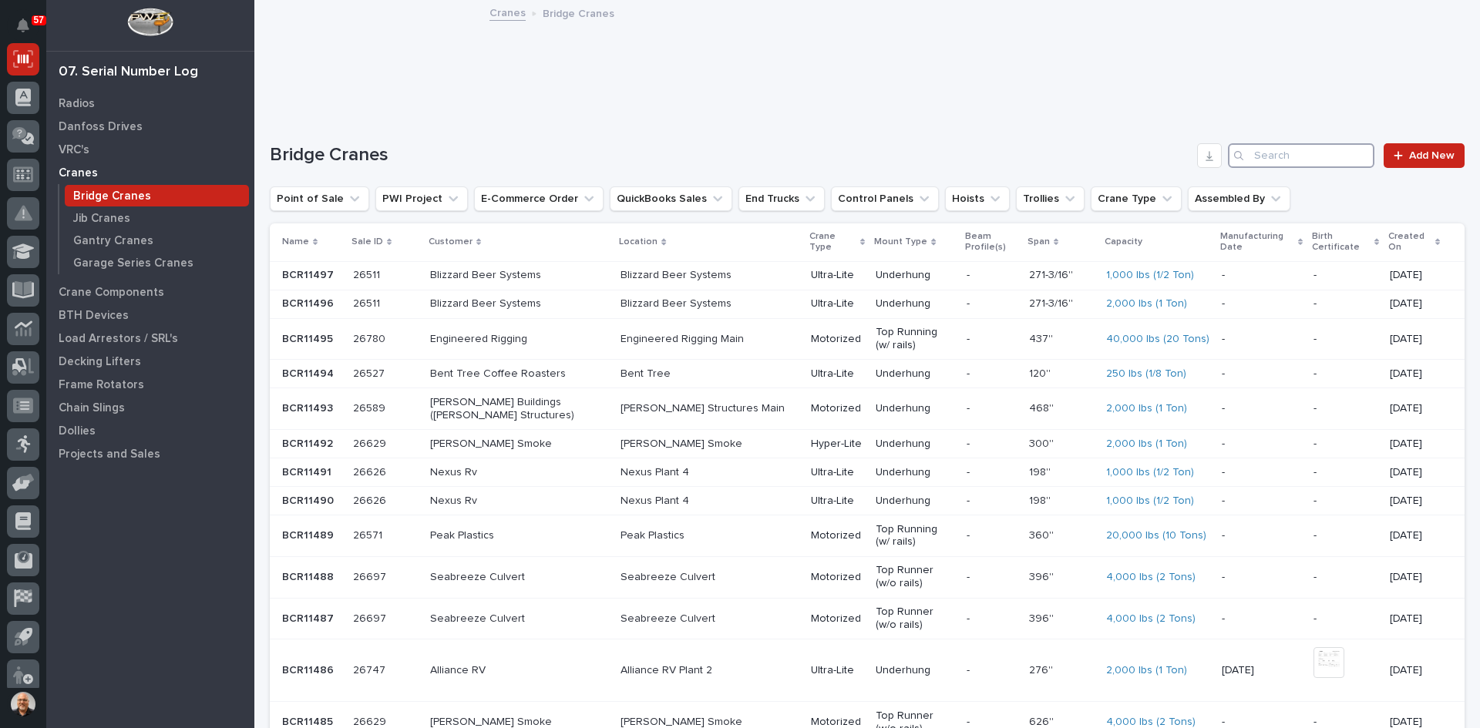
click at [1311, 148] on input "Search" at bounding box center [1301, 155] width 146 height 25
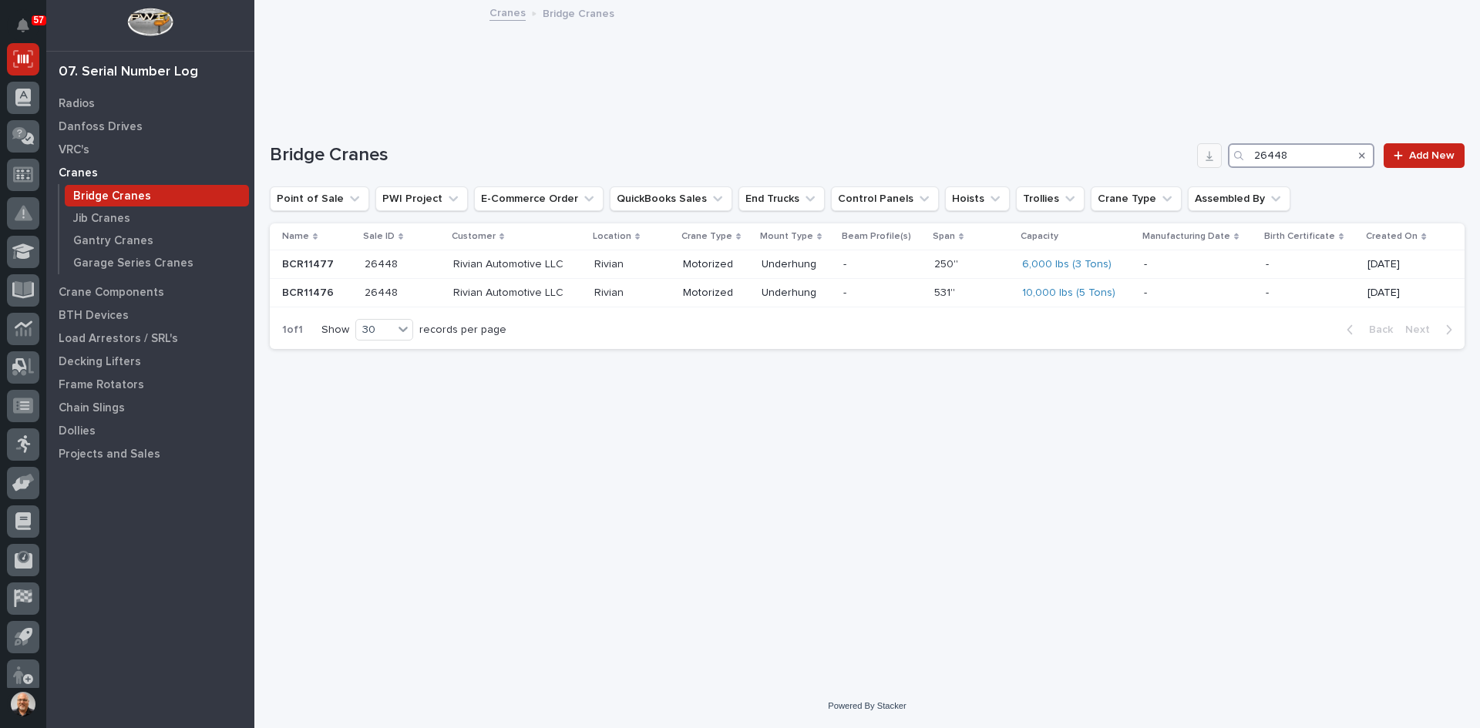
drag, startPoint x: 1293, startPoint y: 156, endPoint x: 1217, endPoint y: 149, distance: 76.7
click at [1217, 149] on div "Bridge Cranes 26448 Add New" at bounding box center [867, 155] width 1194 height 25
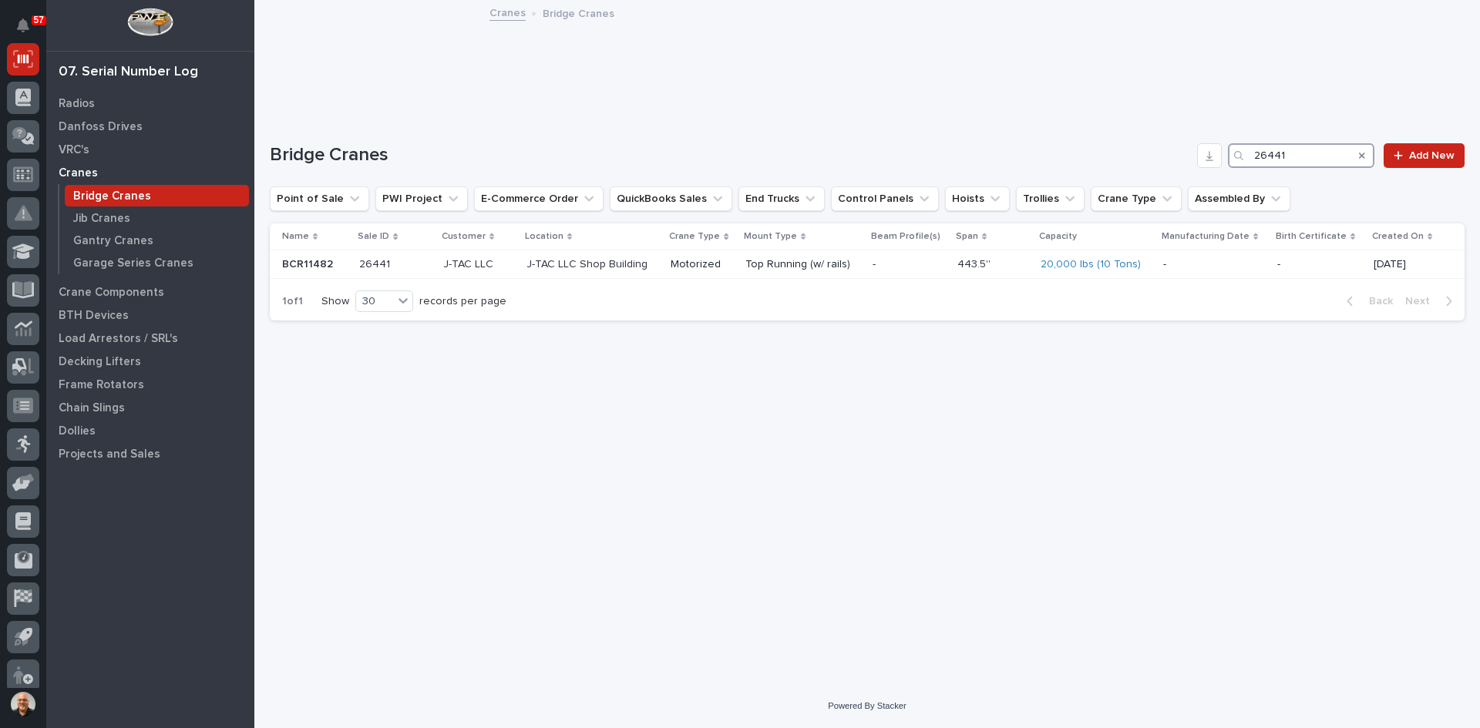
click at [1285, 153] on input "26441" at bounding box center [1301, 155] width 146 height 25
click at [1295, 156] on input "26571" at bounding box center [1301, 155] width 146 height 25
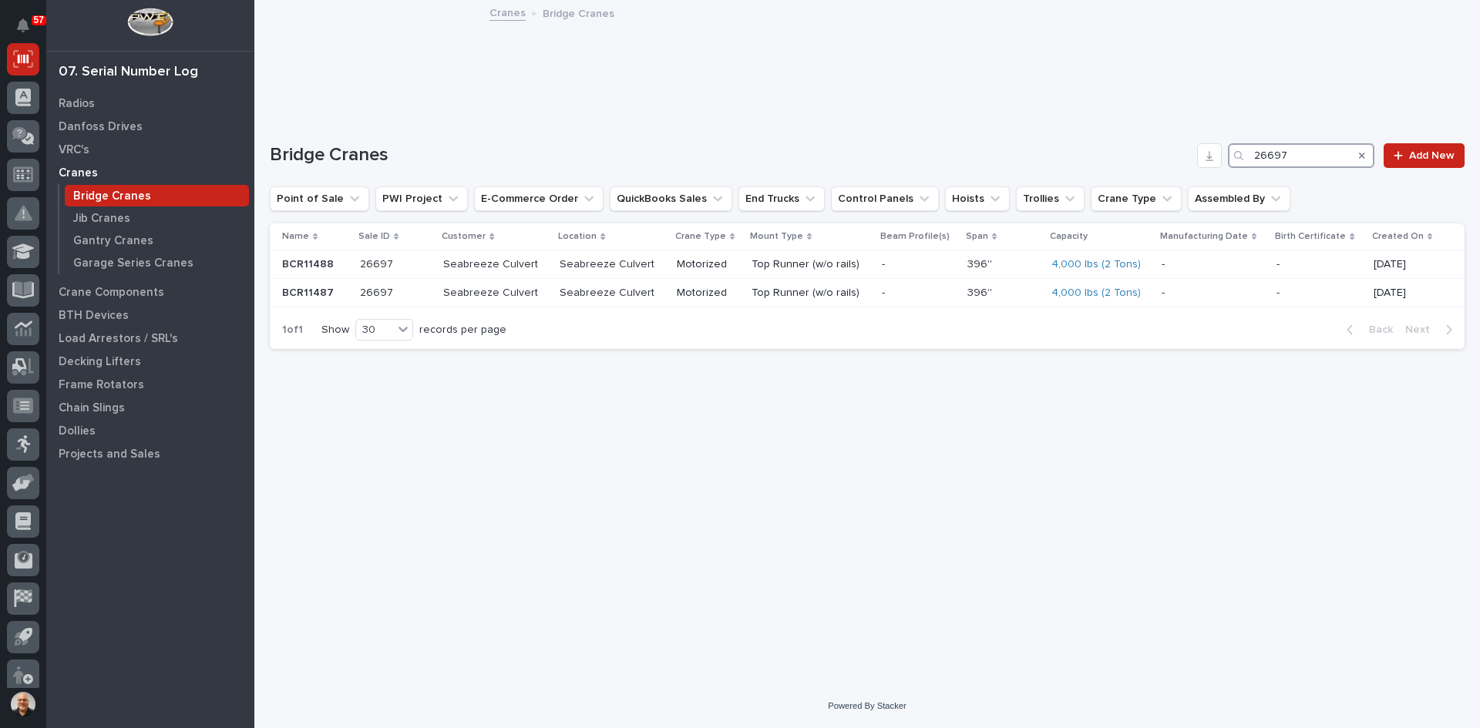
click at [1290, 153] on input "26697" at bounding box center [1301, 155] width 146 height 25
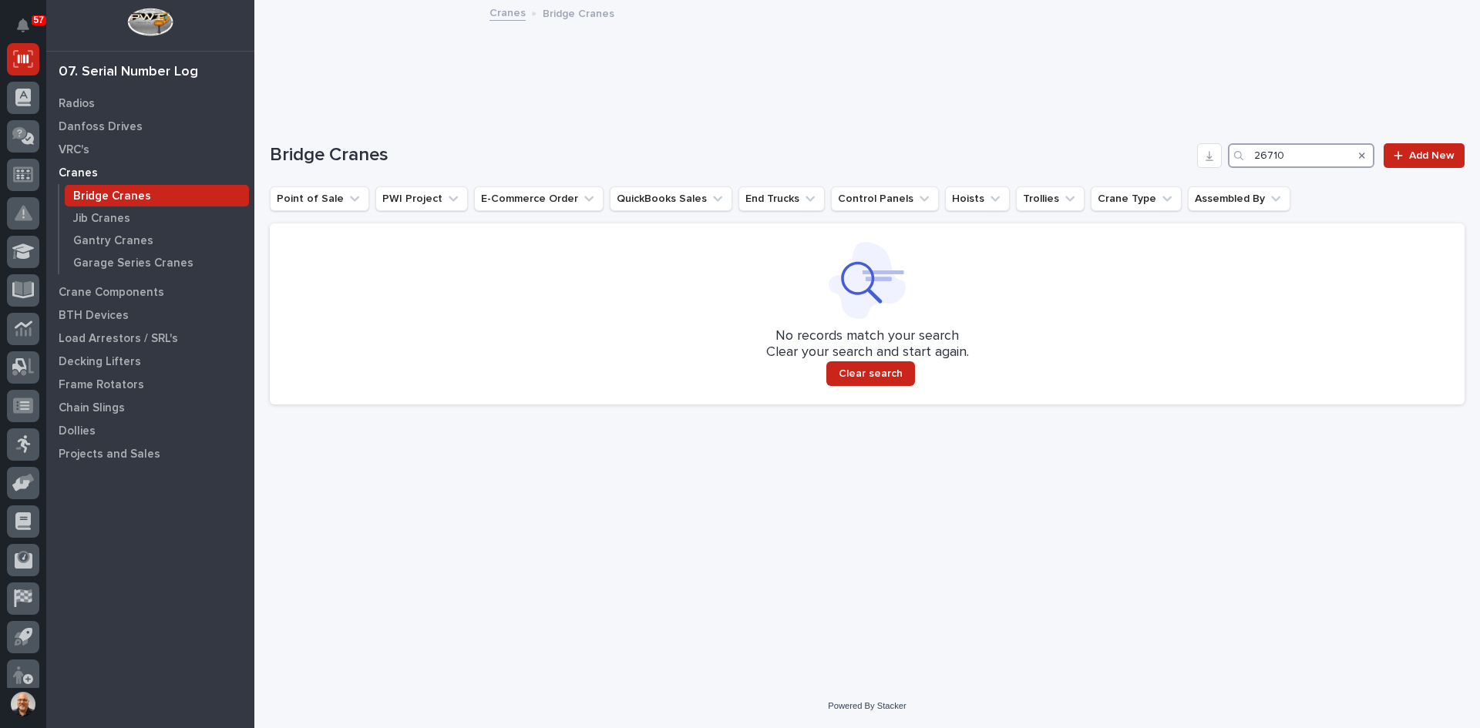
type input "26710"
